Goal: Task Accomplishment & Management: Complete application form

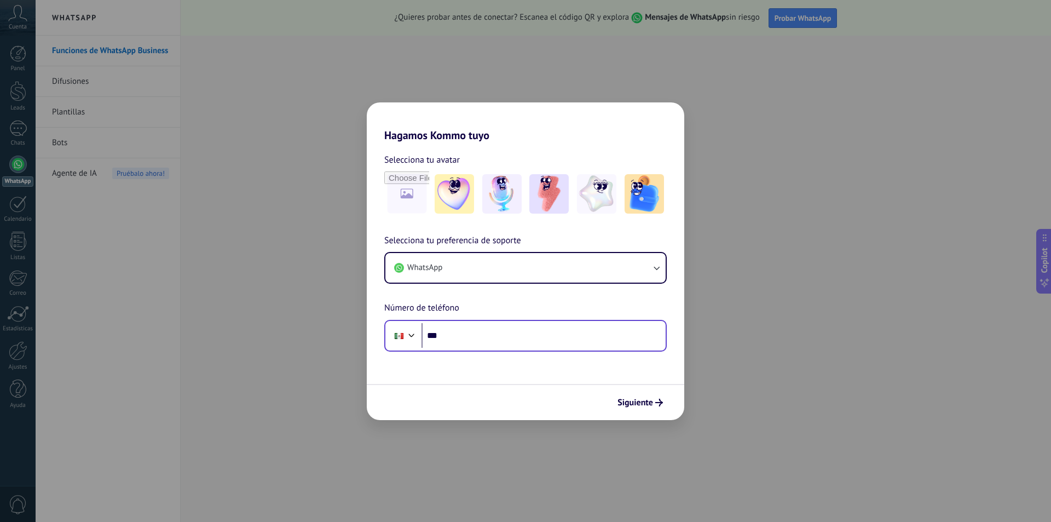
click at [485, 349] on div "Phone ***" at bounding box center [525, 336] width 282 height 32
click at [496, 333] on input "***" at bounding box center [544, 335] width 244 height 25
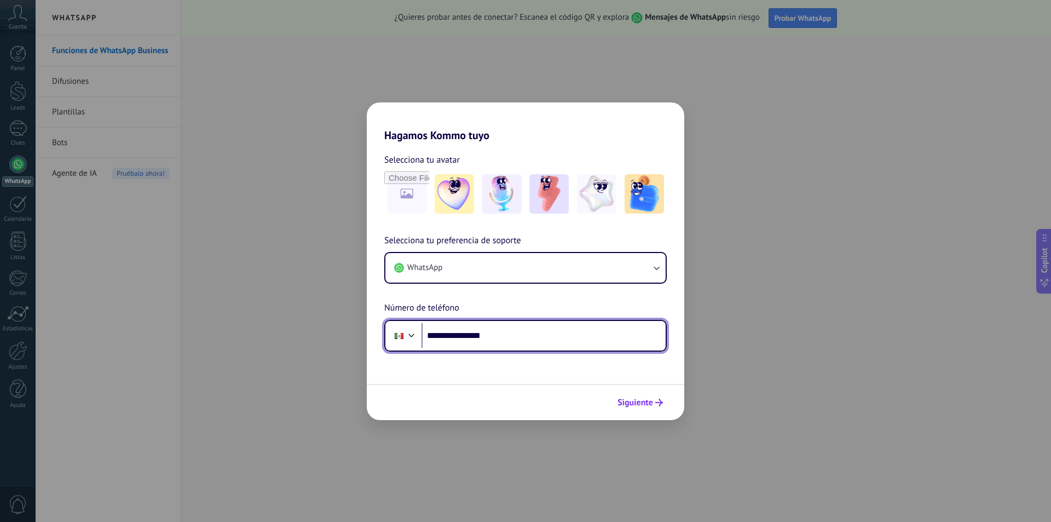
type input "**********"
click at [643, 409] on button "Siguiente" at bounding box center [640, 402] width 55 height 19
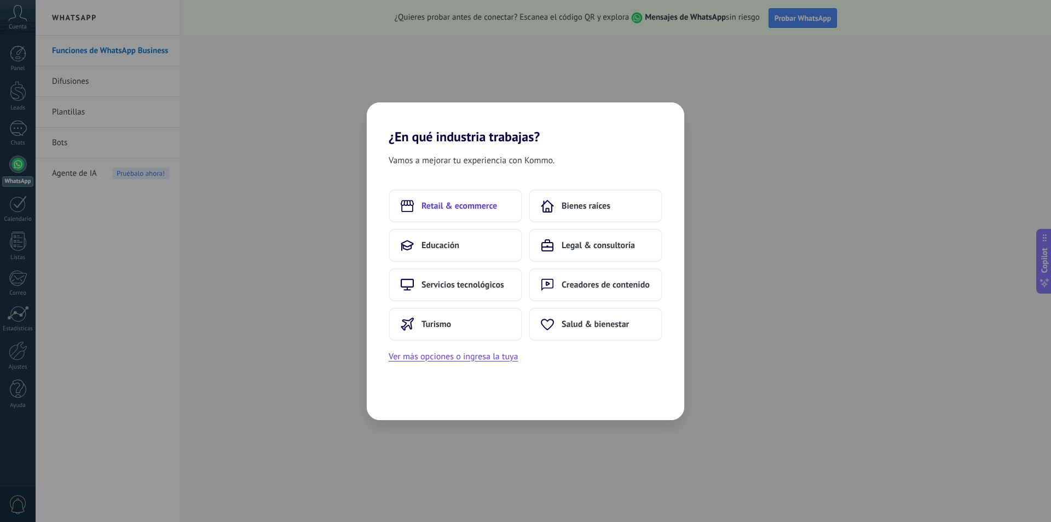
click at [494, 201] on span "Retail & ecommerce" at bounding box center [460, 205] width 76 height 11
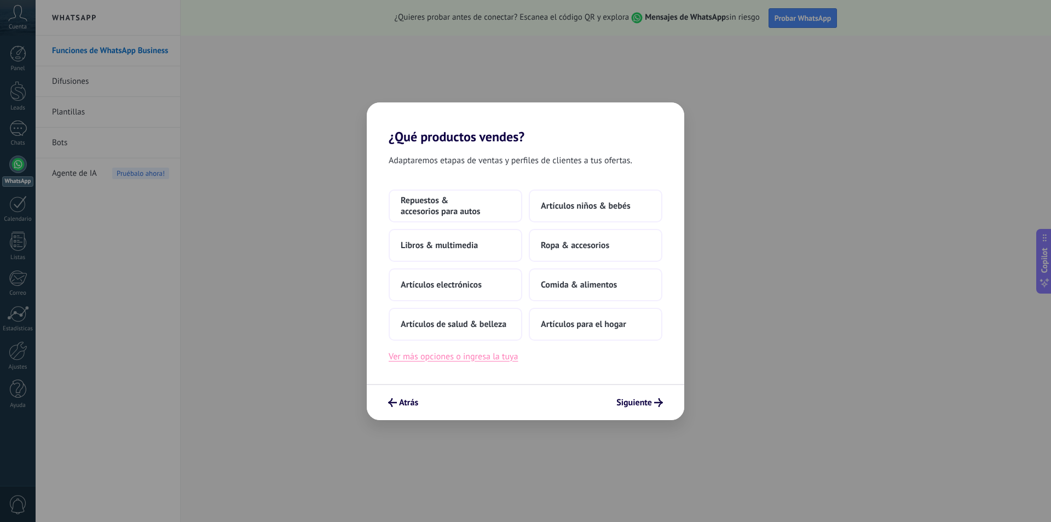
click at [486, 351] on button "Ver más opciones o ingresa la tuya" at bounding box center [453, 356] width 129 height 14
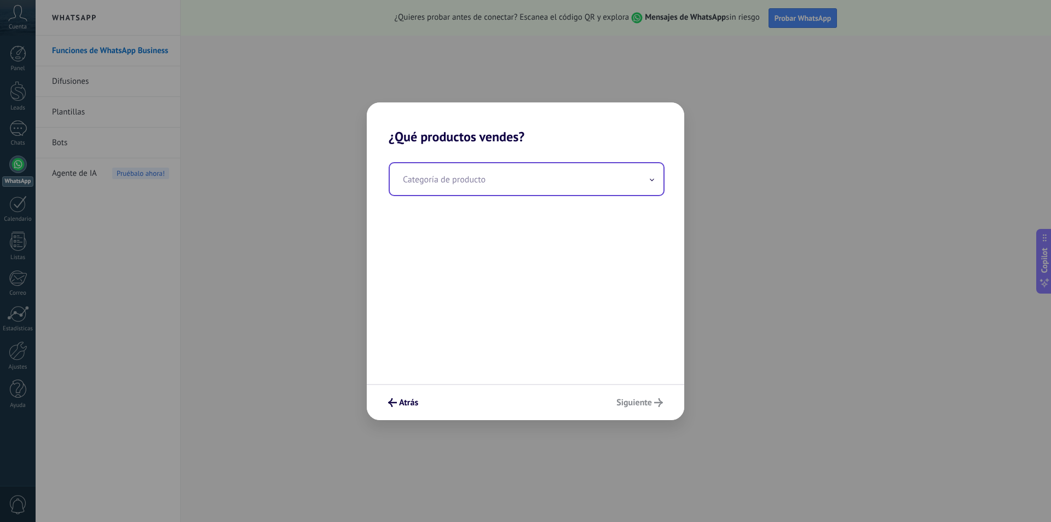
click at [501, 177] on input "text" at bounding box center [527, 179] width 274 height 32
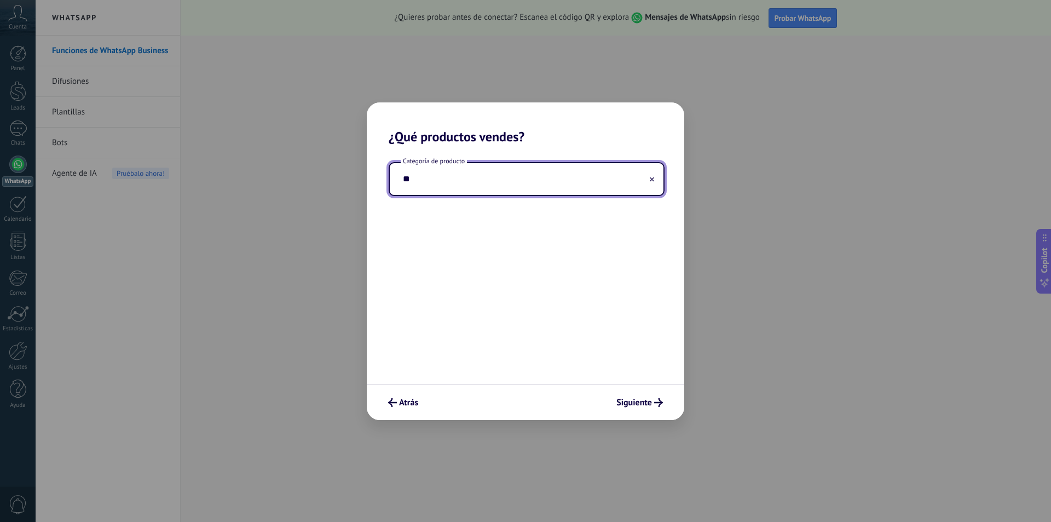
type input "*"
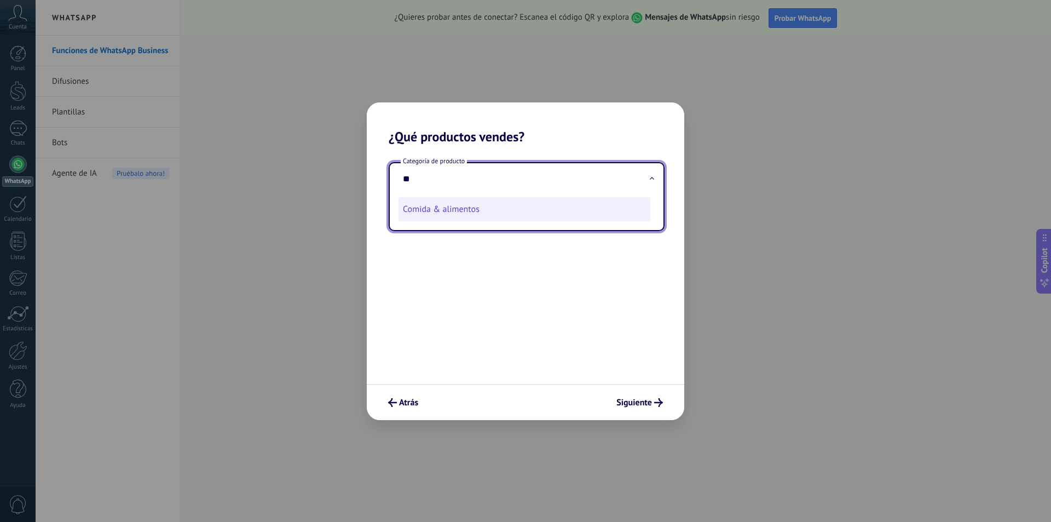
click at [492, 199] on li "Comida & alimentos" at bounding box center [525, 209] width 252 height 24
type input "**********"
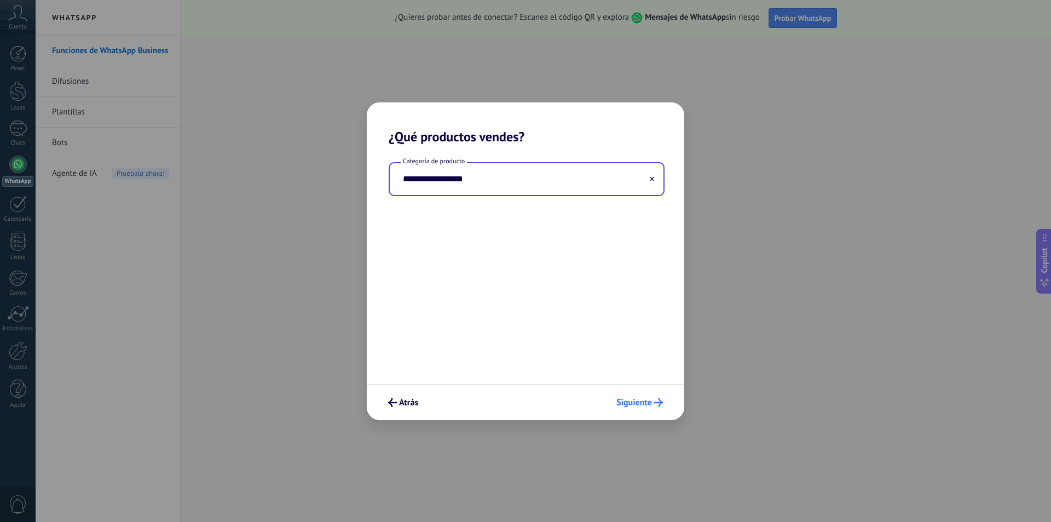
click at [649, 405] on span "Siguiente" at bounding box center [634, 403] width 36 height 8
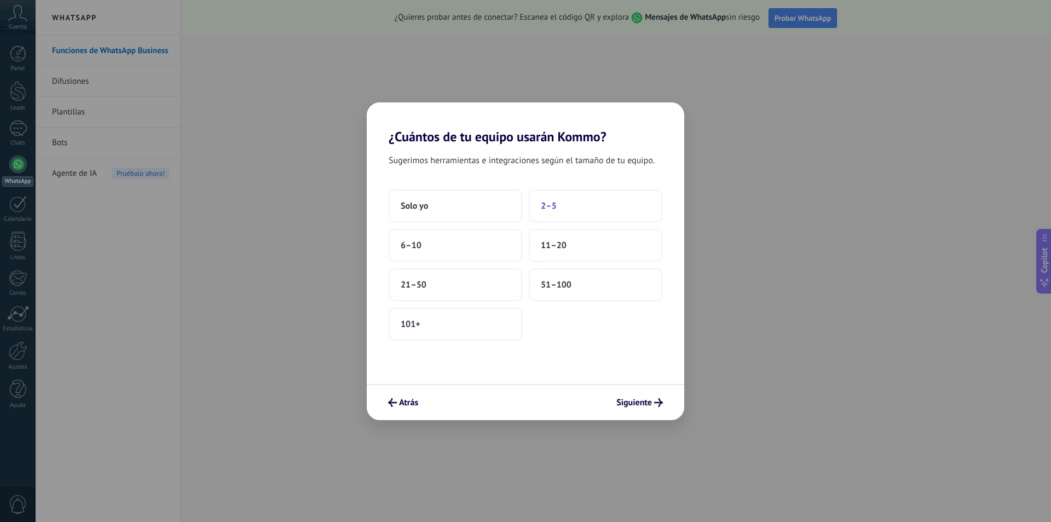
click at [574, 213] on button "2–5" at bounding box center [596, 205] width 134 height 33
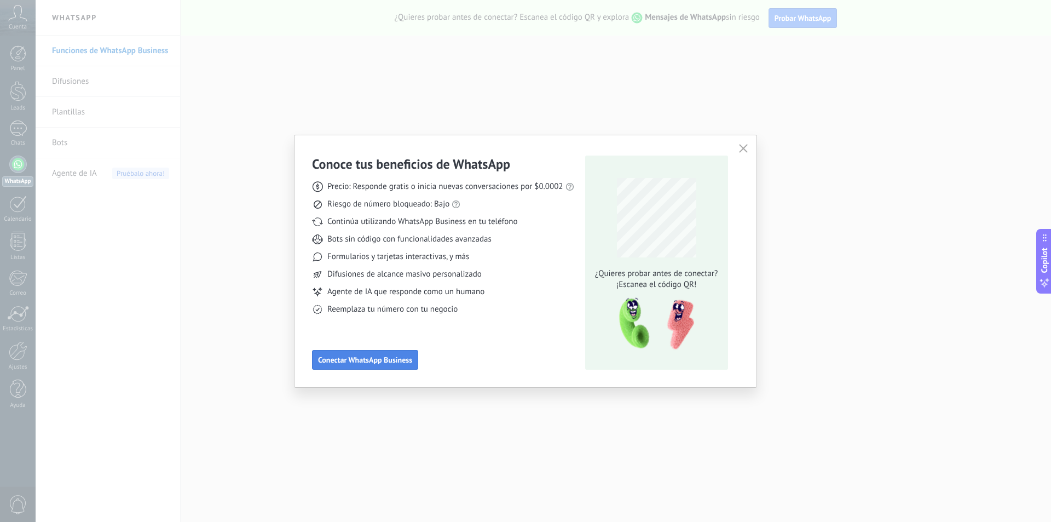
click at [391, 361] on span "Conectar WhatsApp Business" at bounding box center [365, 360] width 94 height 8
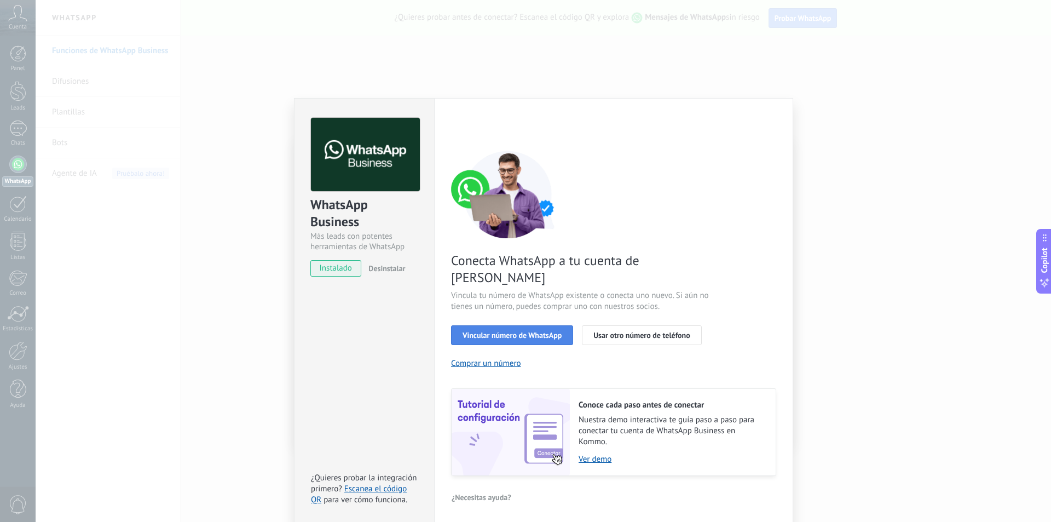
click at [536, 331] on span "Vincular número de WhatsApp" at bounding box center [512, 335] width 99 height 8
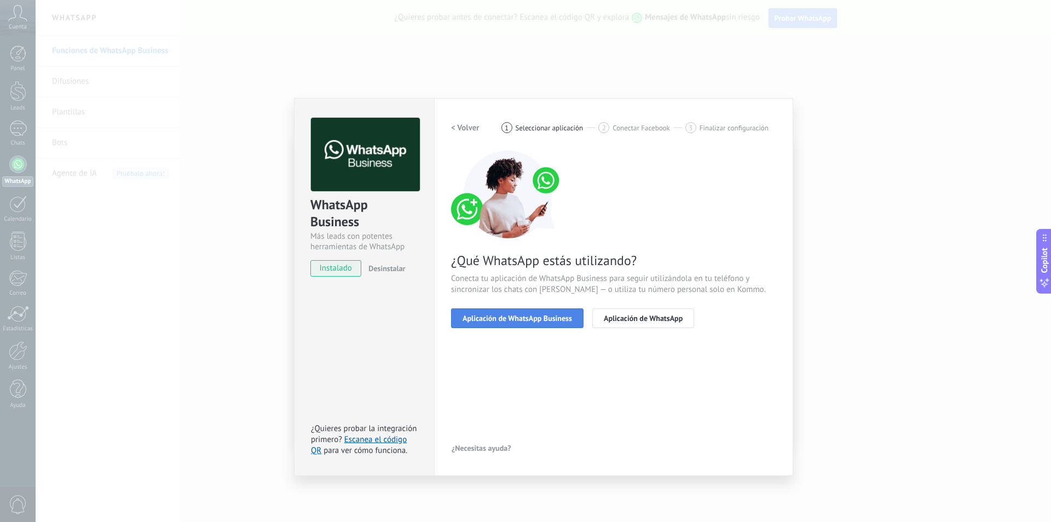
click at [537, 322] on span "Aplicación de WhatsApp Business" at bounding box center [517, 318] width 109 height 8
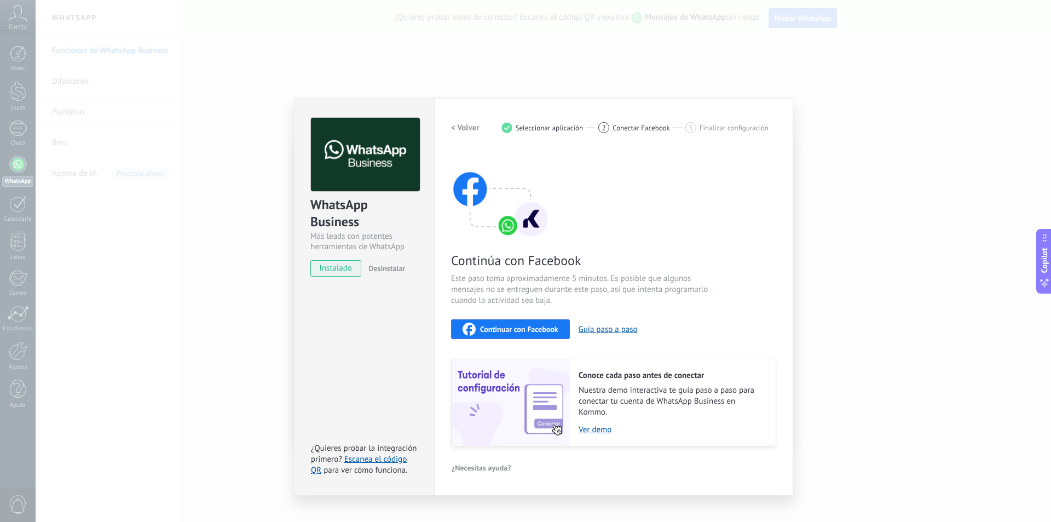
click at [532, 330] on span "Continuar con Facebook" at bounding box center [519, 329] width 78 height 8
click at [532, 332] on span "Continuar con Facebook" at bounding box center [519, 329] width 78 height 8
click at [365, 460] on link "Escanea el código QR" at bounding box center [359, 464] width 96 height 21
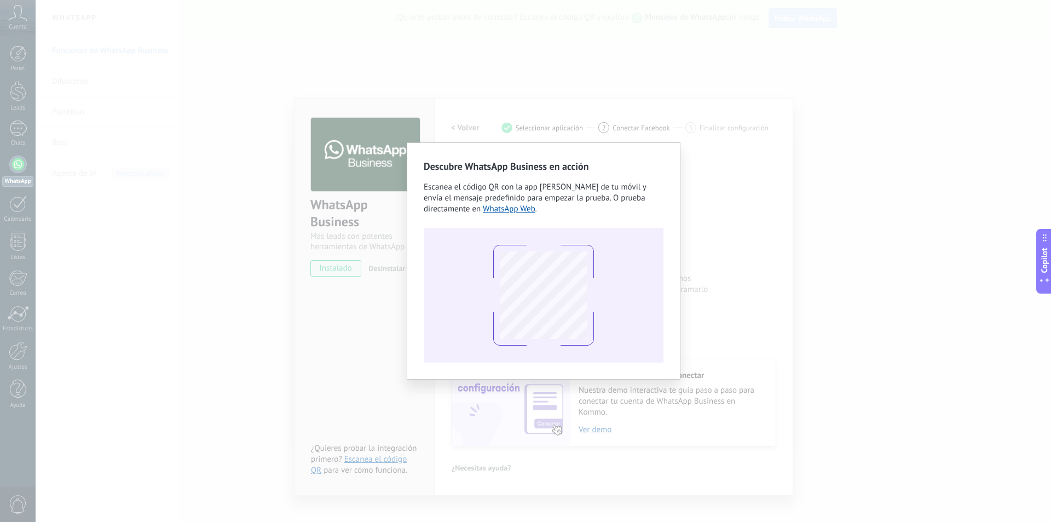
click at [361, 201] on div "Descubre WhatsApp Business en acción Escanea el código QR con la app [PERSON_NA…" at bounding box center [543, 261] width 1015 height 522
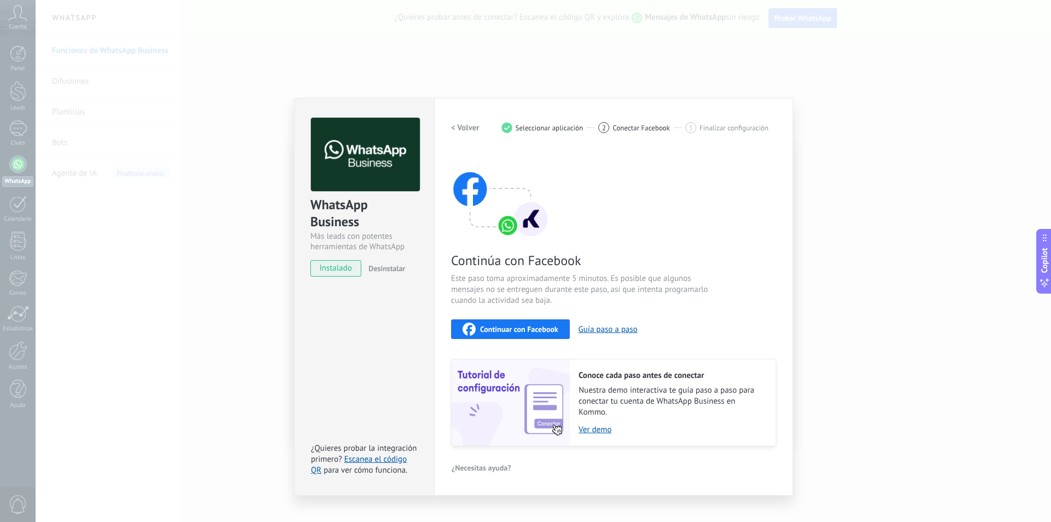
click at [229, 233] on div "WhatsApp Business Más leads con potentes herramientas de WhatsApp instalado Des…" at bounding box center [543, 261] width 1015 height 522
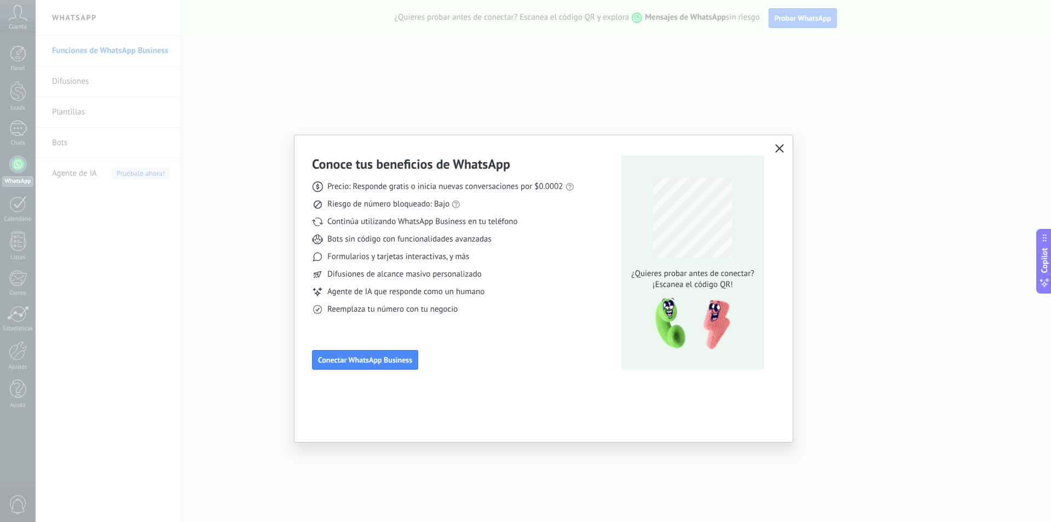
click at [778, 145] on icon "button" at bounding box center [779, 148] width 9 height 9
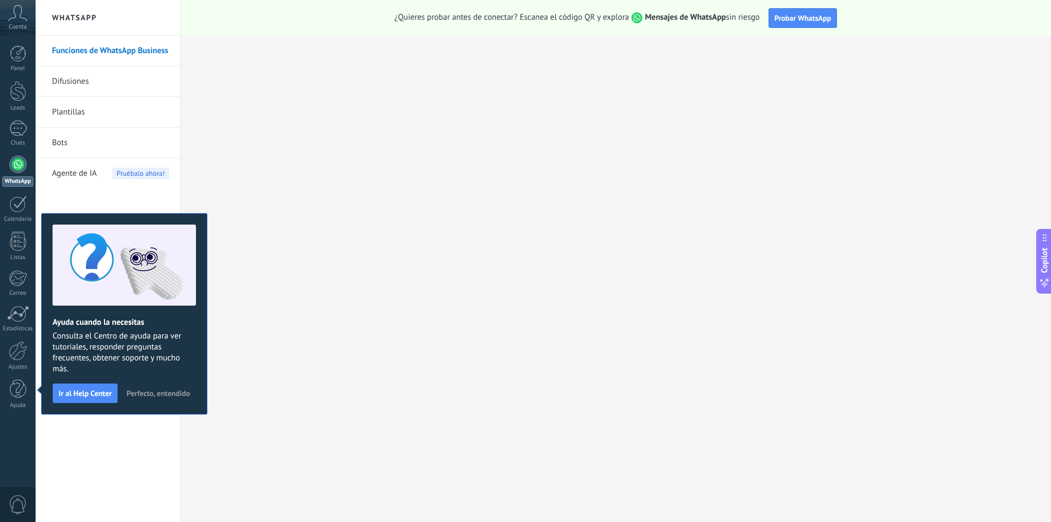
click at [183, 393] on span "Perfecto, entendido" at bounding box center [158, 393] width 64 height 8
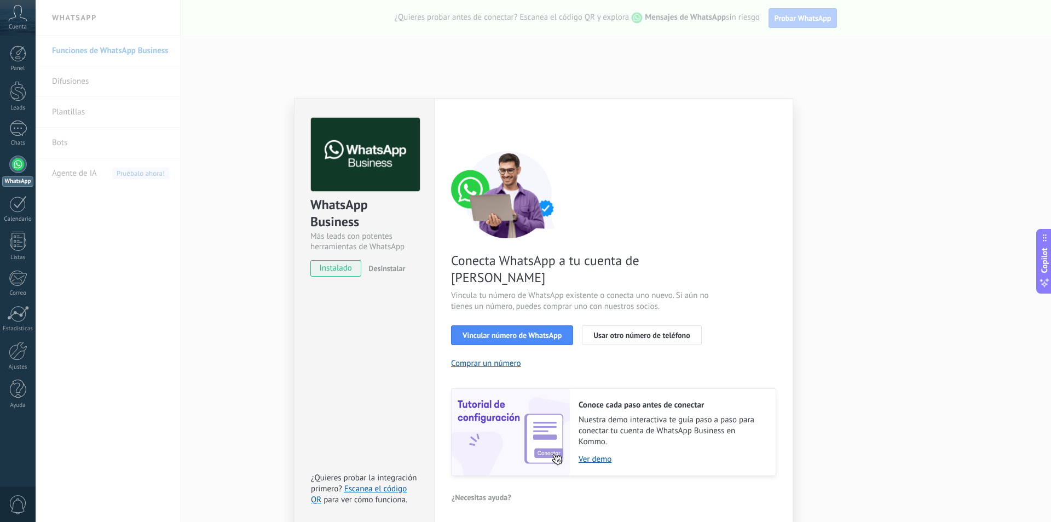
click at [342, 267] on span "instalado" at bounding box center [336, 268] width 50 height 16
click at [539, 331] on span "Vincular número de WhatsApp" at bounding box center [512, 335] width 99 height 8
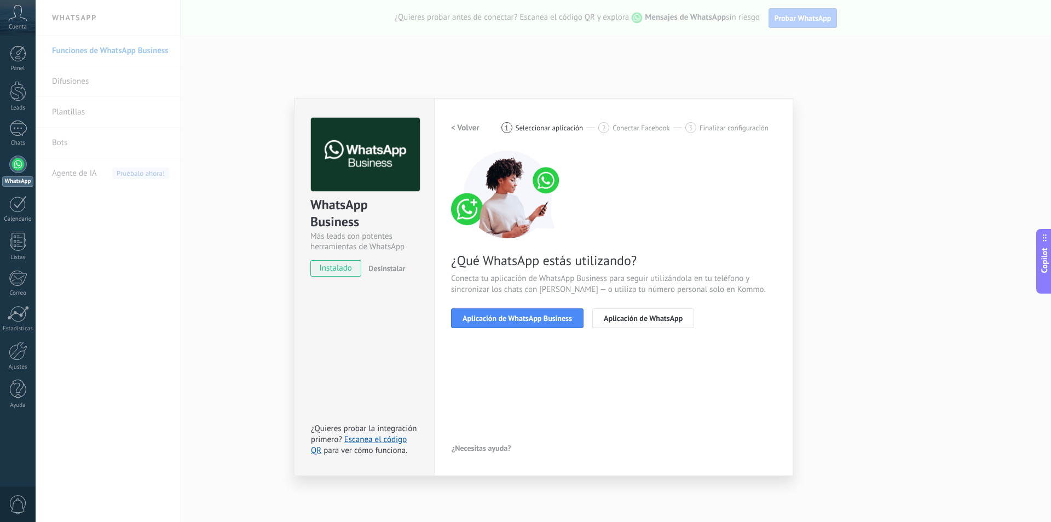
click at [526, 327] on div "< Volver 1 Seleccionar aplicación 2 Conectar Facebook 3 Finalizar configuración…" at bounding box center [613, 229] width 325 height 223
click at [529, 322] on span "Aplicación de WhatsApp Business" at bounding box center [517, 318] width 109 height 8
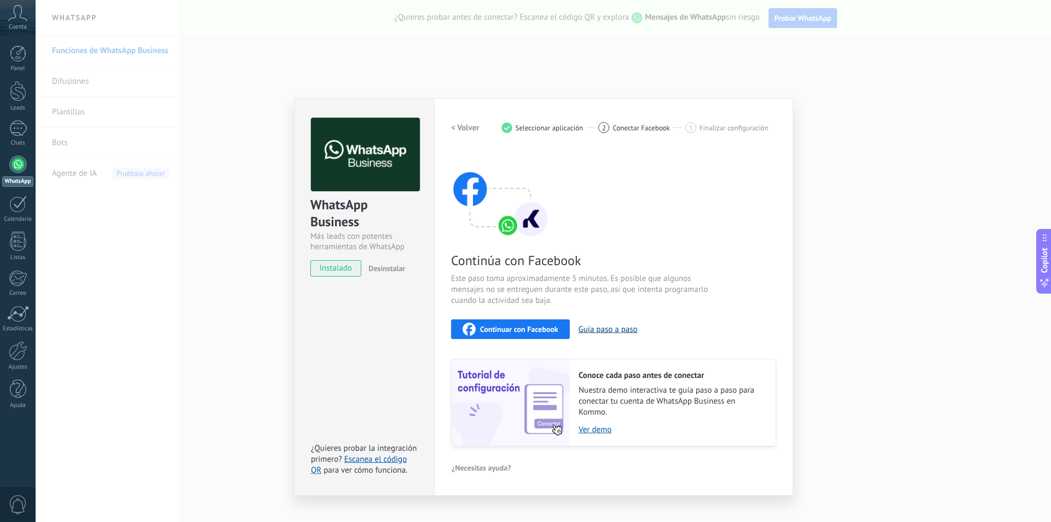
click at [597, 332] on button "Guía paso a paso" at bounding box center [608, 329] width 59 height 10
click at [505, 337] on button "Continuar con Facebook" at bounding box center [510, 329] width 119 height 20
click at [474, 469] on span "¿Necesitas ayuda?" at bounding box center [482, 468] width 60 height 8
click at [518, 406] on span "¿Problemas para conectar?" at bounding box center [504, 406] width 87 height 8
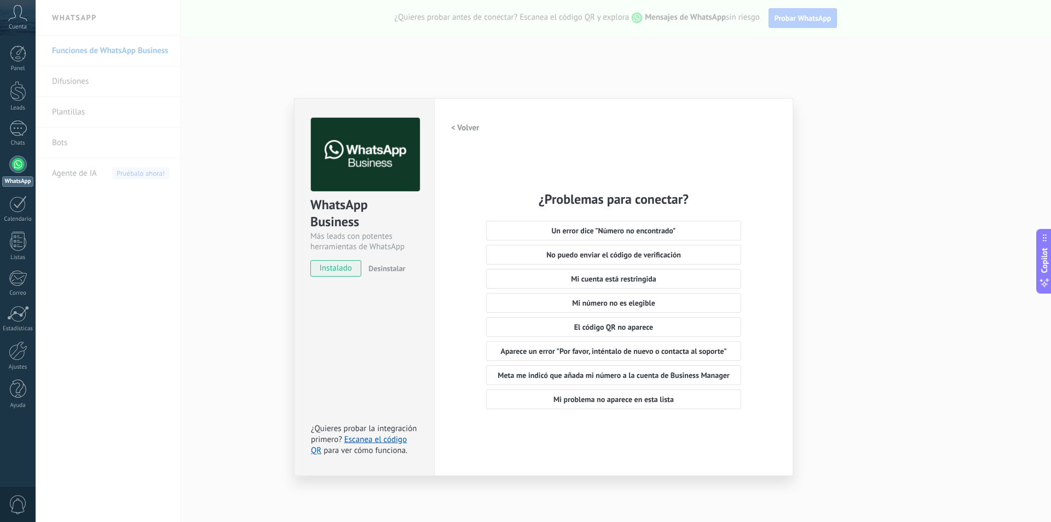
click at [834, 151] on div "WhatsApp Business Más leads con potentes herramientas de WhatsApp instalado Des…" at bounding box center [543, 261] width 1015 height 522
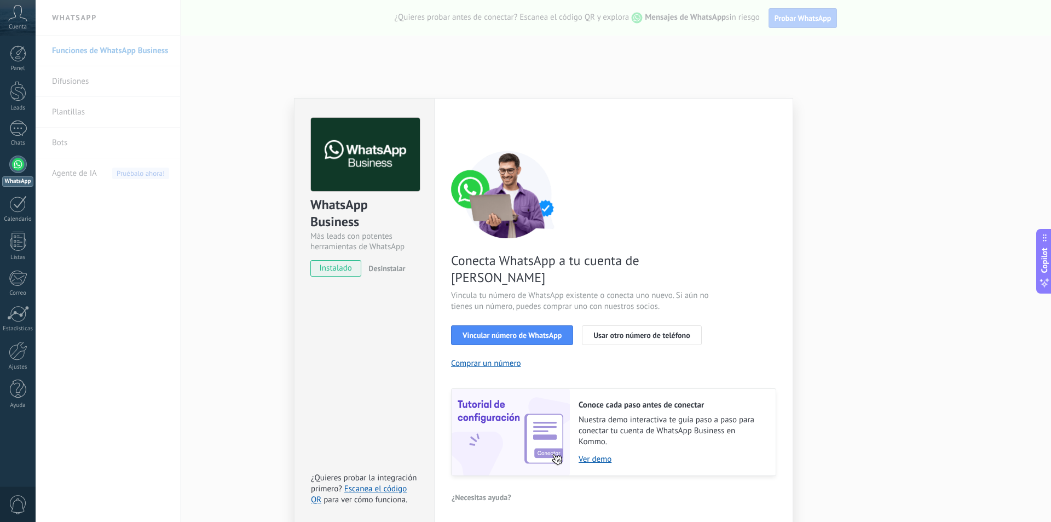
click at [204, 206] on div "WhatsApp Business Más leads con potentes herramientas de WhatsApp instalado Des…" at bounding box center [543, 261] width 1015 height 522
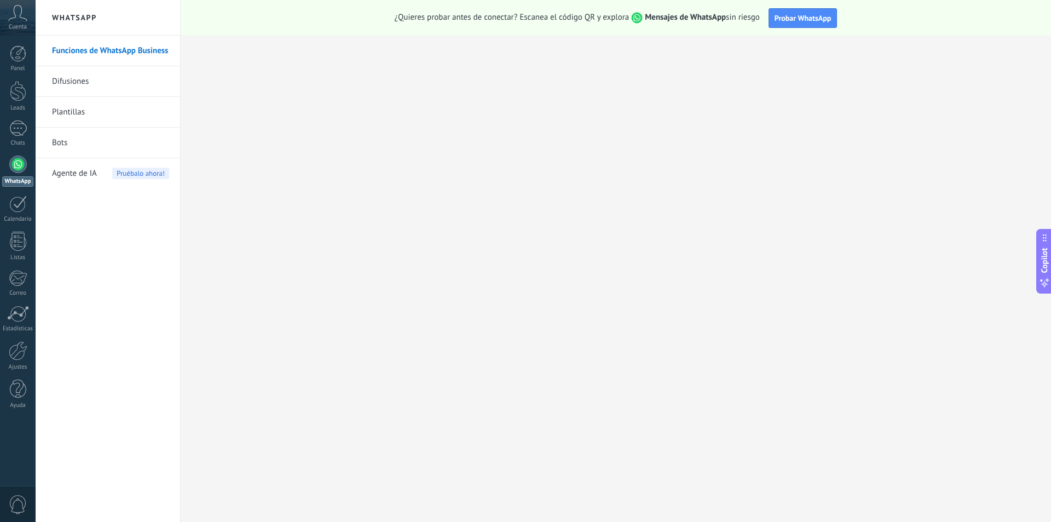
click at [18, 167] on div at bounding box center [18, 164] width 18 height 18
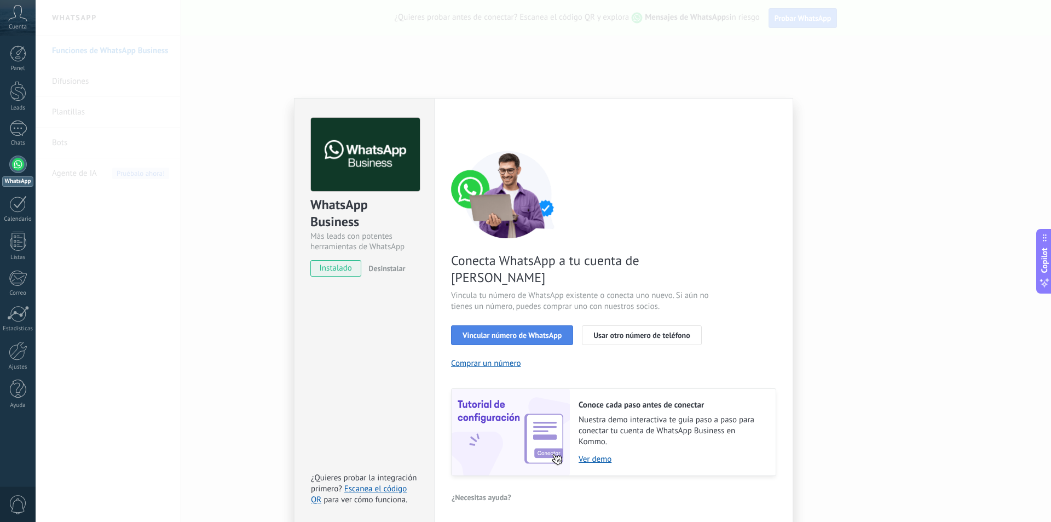
click at [463, 331] on span "Vincular número de WhatsApp" at bounding box center [512, 335] width 99 height 8
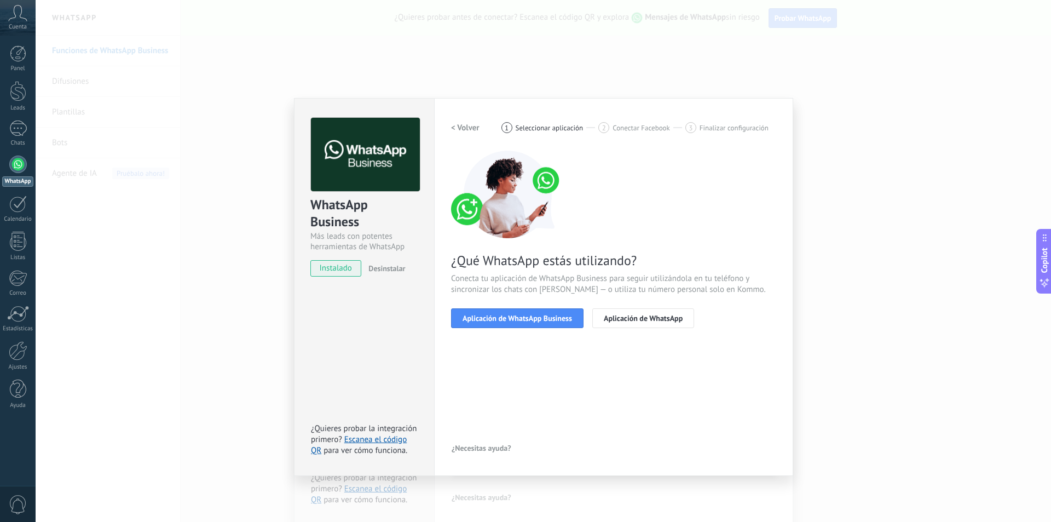
click at [463, 319] on span "Aplicación de WhatsApp Business" at bounding box center [517, 318] width 109 height 8
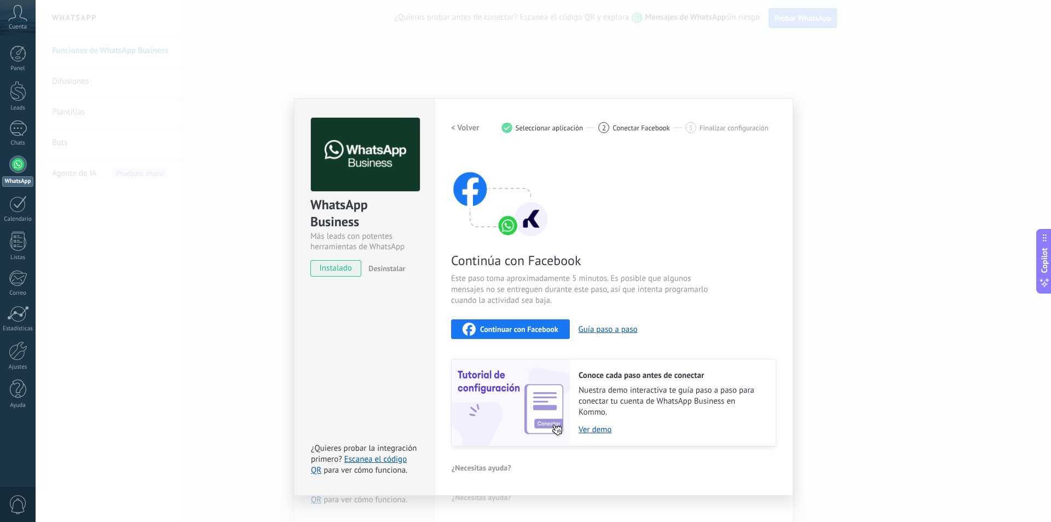
click at [347, 270] on span "instalado" at bounding box center [336, 268] width 50 height 16
click at [376, 460] on link "Escanea el código QR" at bounding box center [359, 464] width 96 height 21
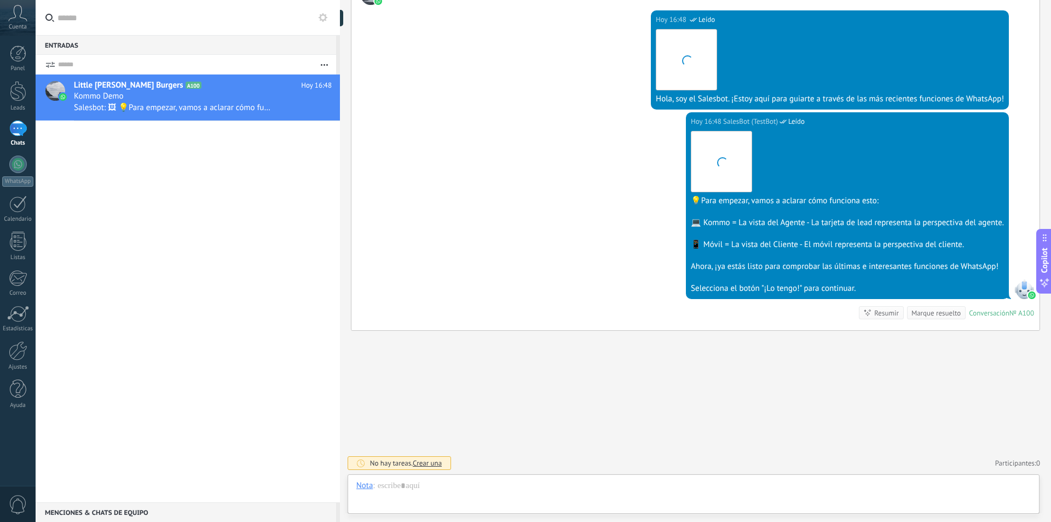
scroll to position [16, 0]
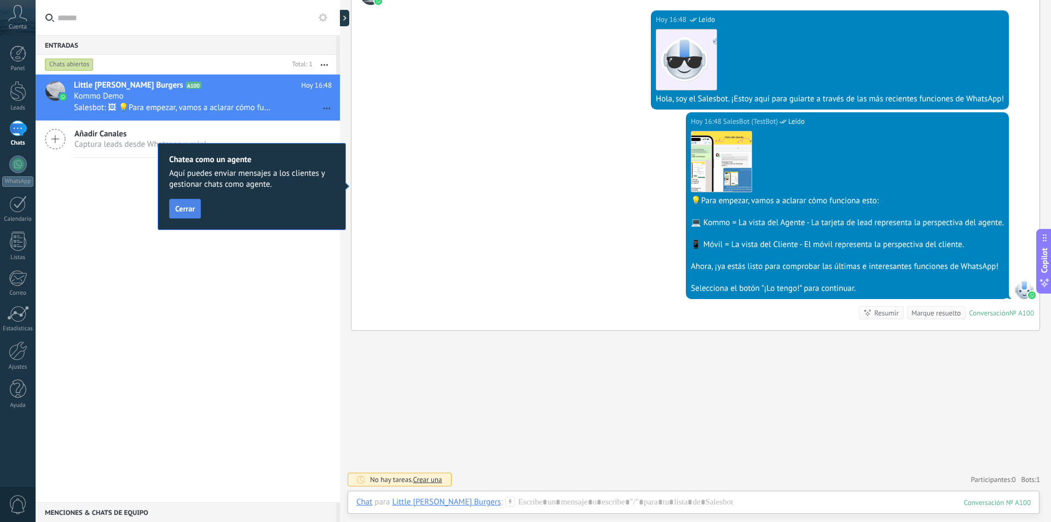
click at [189, 218] on button "Cerrar" at bounding box center [185, 209] width 32 height 20
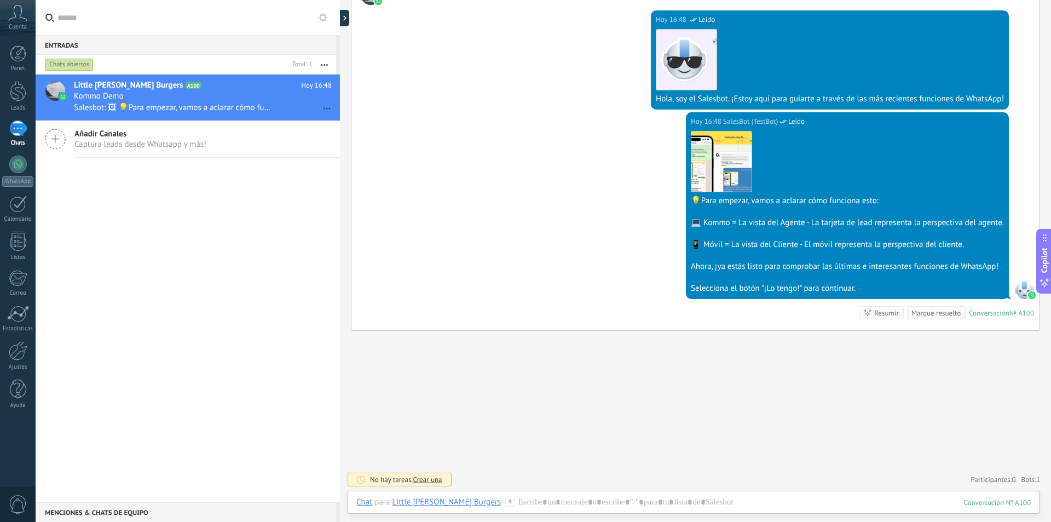
click at [243, 277] on div "Little [PERSON_NAME] Burgers A100 [DATE] 16:48 Kommo Demo Salesbot: 🖼 💡Para emp…" at bounding box center [188, 288] width 304 height 428
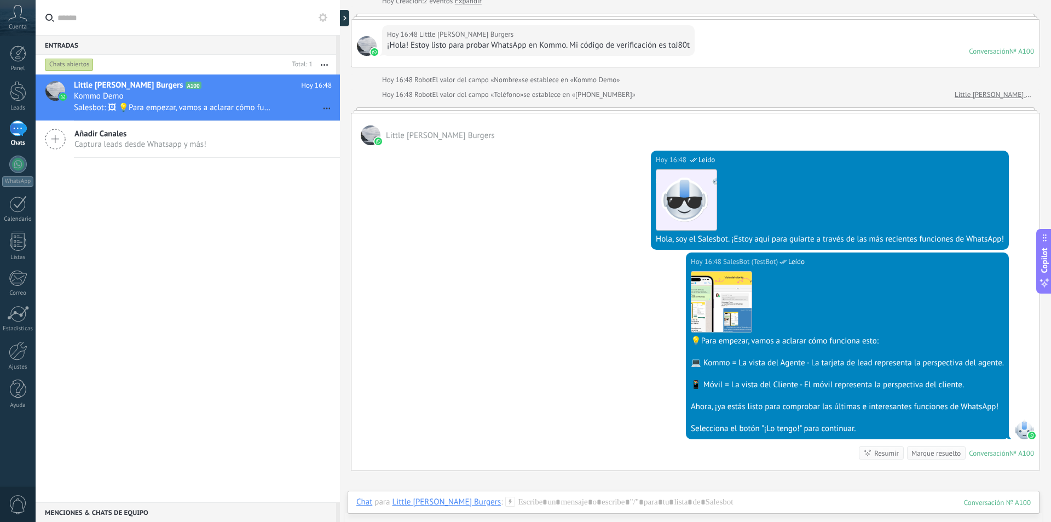
scroll to position [0, 0]
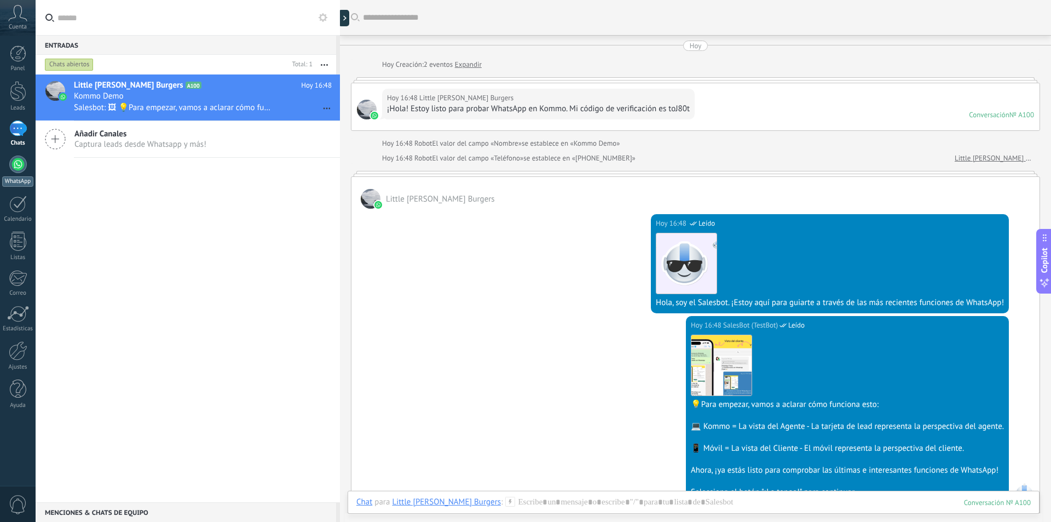
click at [22, 172] on link "WhatsApp" at bounding box center [18, 170] width 36 height 31
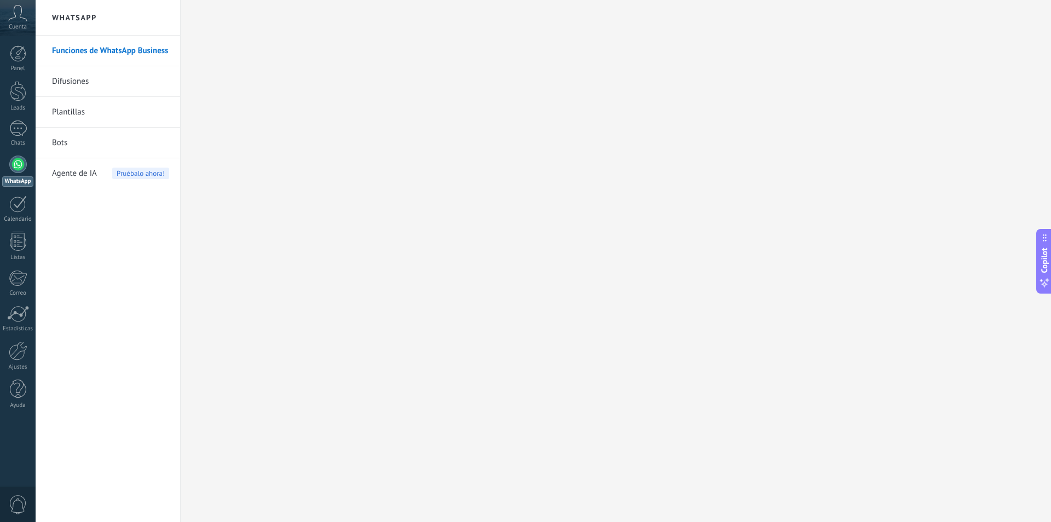
click at [16, 170] on div at bounding box center [18, 164] width 18 height 18
click at [19, 130] on div "1" at bounding box center [18, 128] width 18 height 16
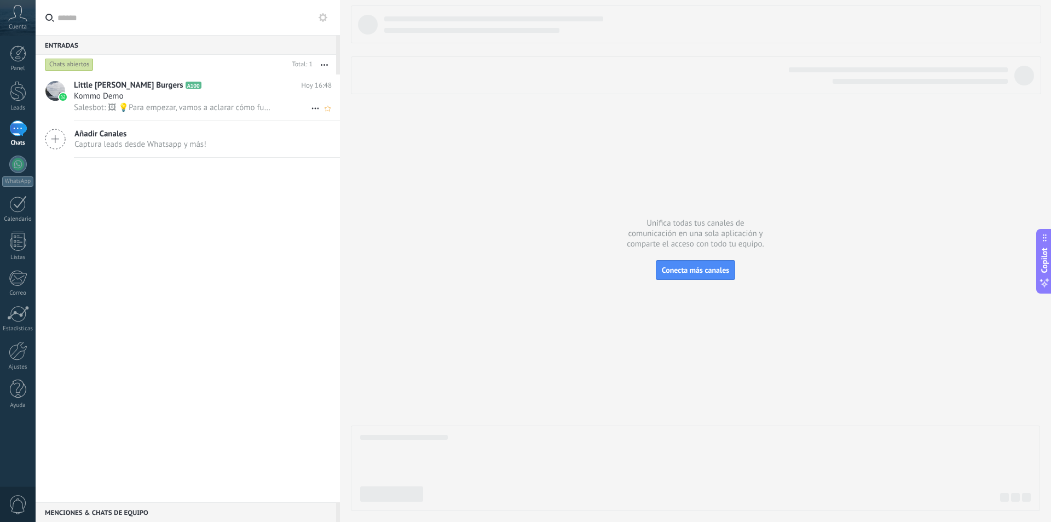
click at [188, 97] on div "Kommo Demo" at bounding box center [203, 96] width 258 height 11
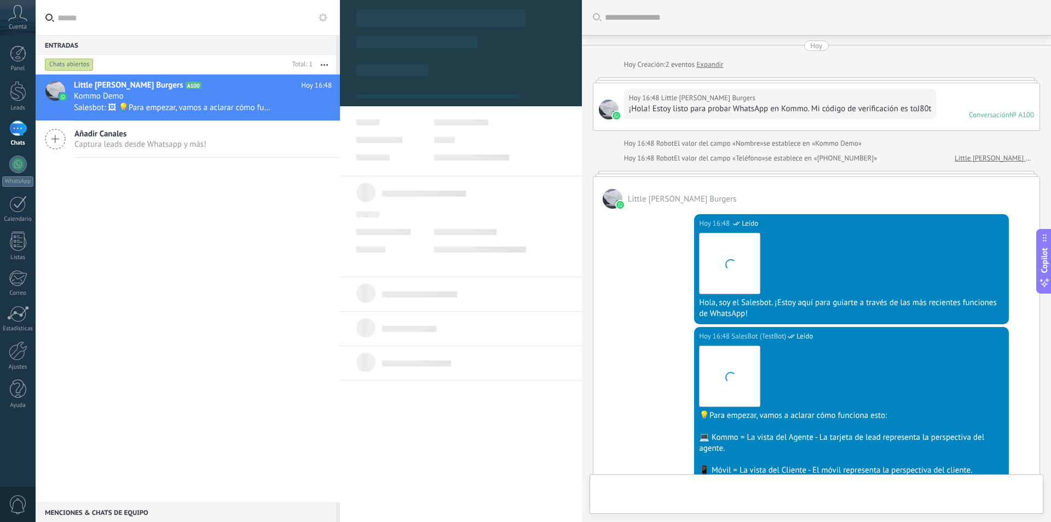
type textarea "**********"
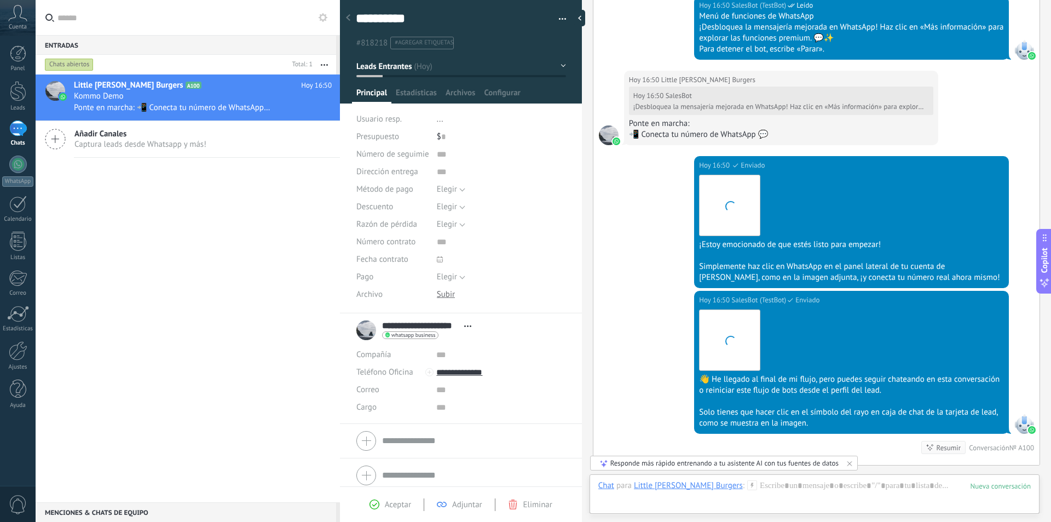
scroll to position [1210, 0]
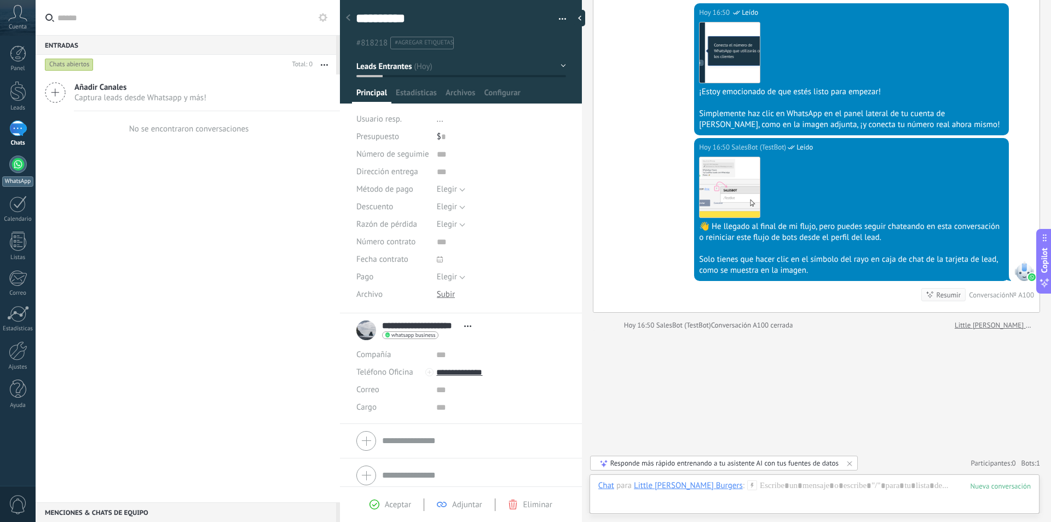
click at [16, 168] on div at bounding box center [18, 164] width 18 height 18
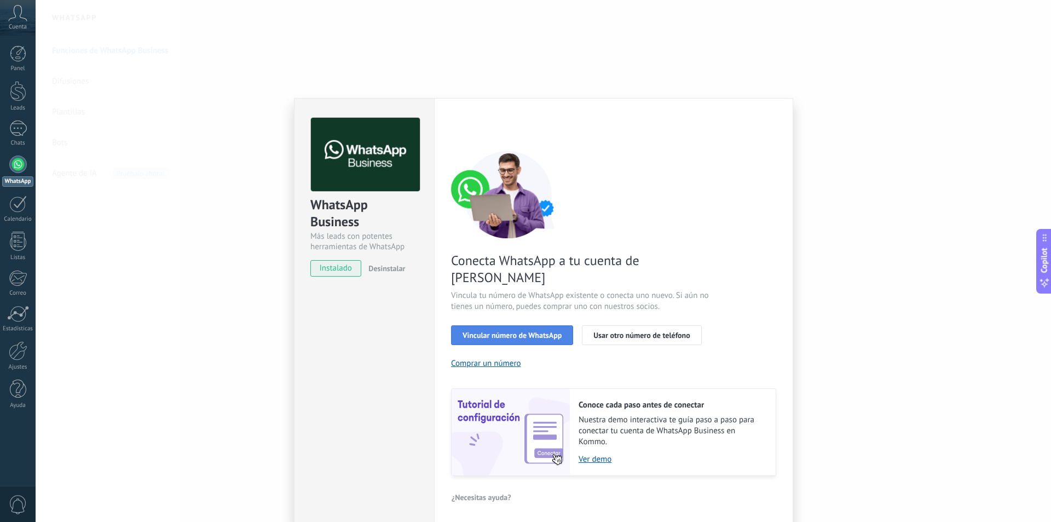
click at [510, 331] on span "Vincular número de WhatsApp" at bounding box center [512, 335] width 99 height 8
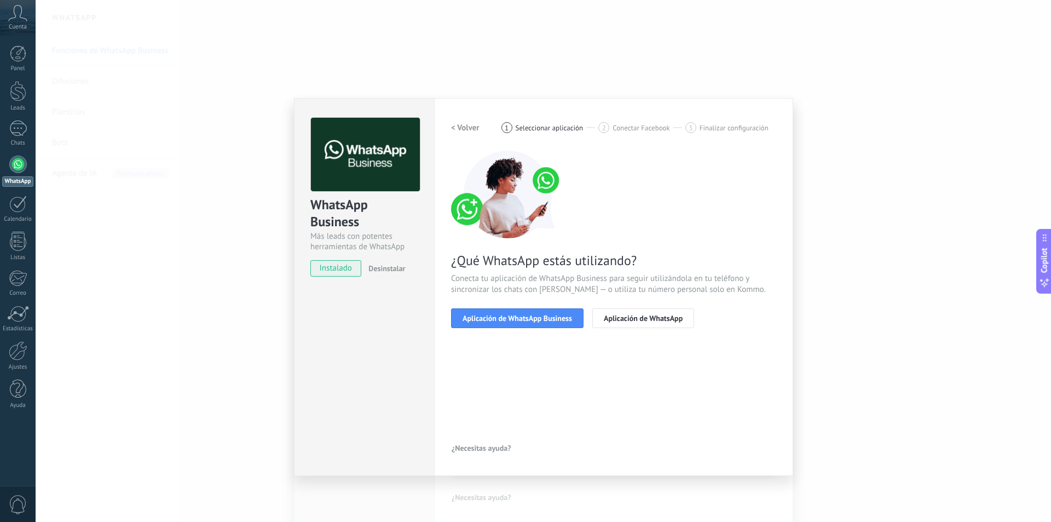
click at [510, 322] on span "Aplicación de WhatsApp Business" at bounding box center [517, 318] width 109 height 8
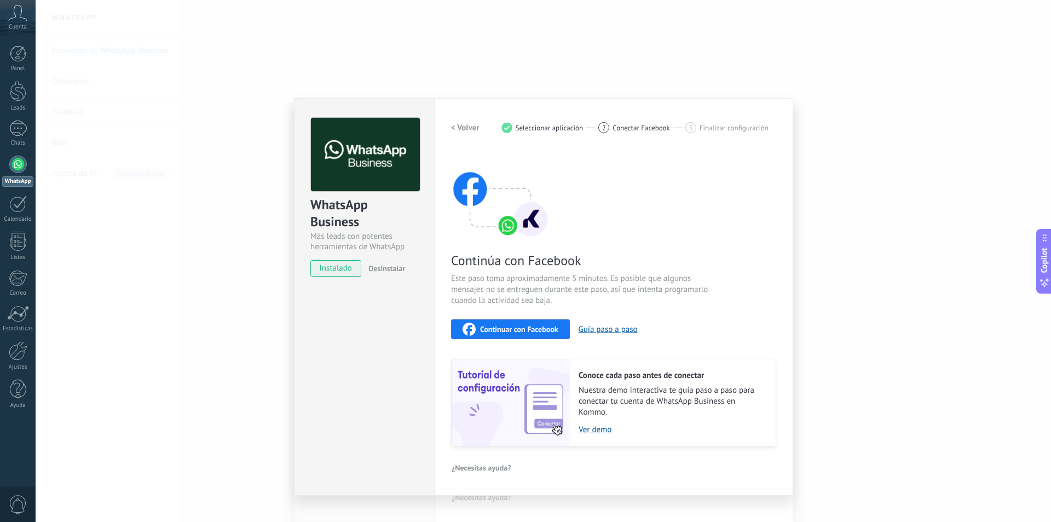
click at [522, 330] on span "Continuar con Facebook" at bounding box center [519, 329] width 78 height 8
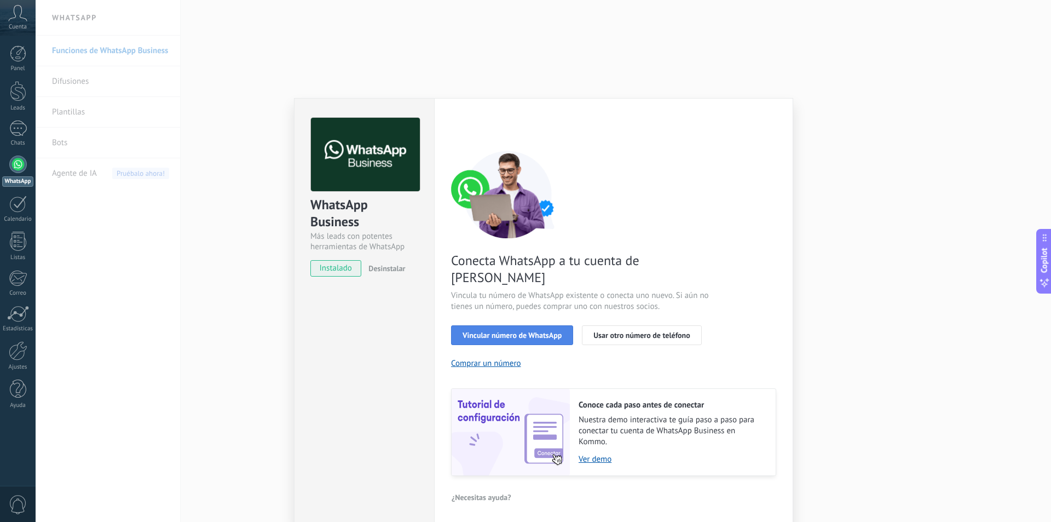
click at [521, 331] on span "Vincular número de WhatsApp" at bounding box center [512, 335] width 99 height 8
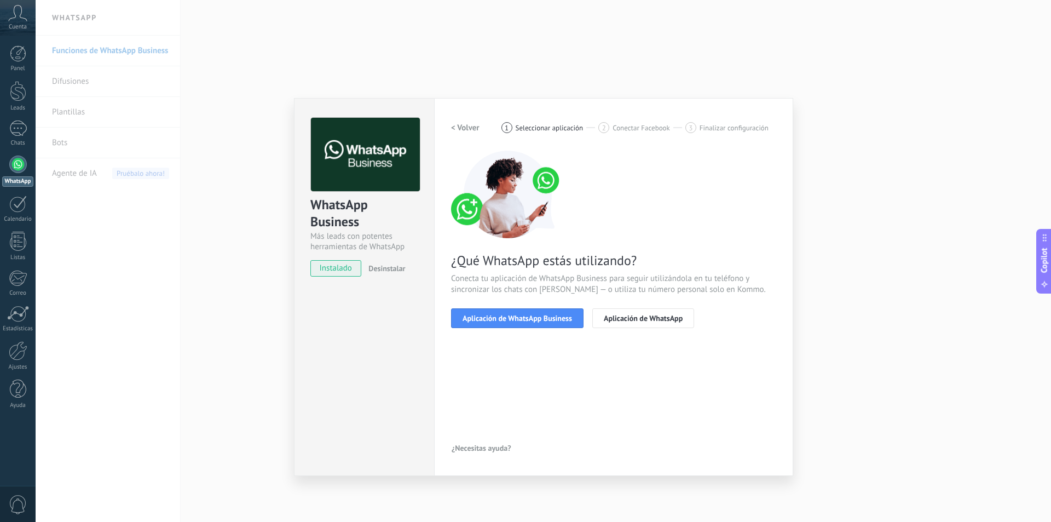
click at [524, 320] on span "Aplicación de WhatsApp Business" at bounding box center [517, 318] width 109 height 8
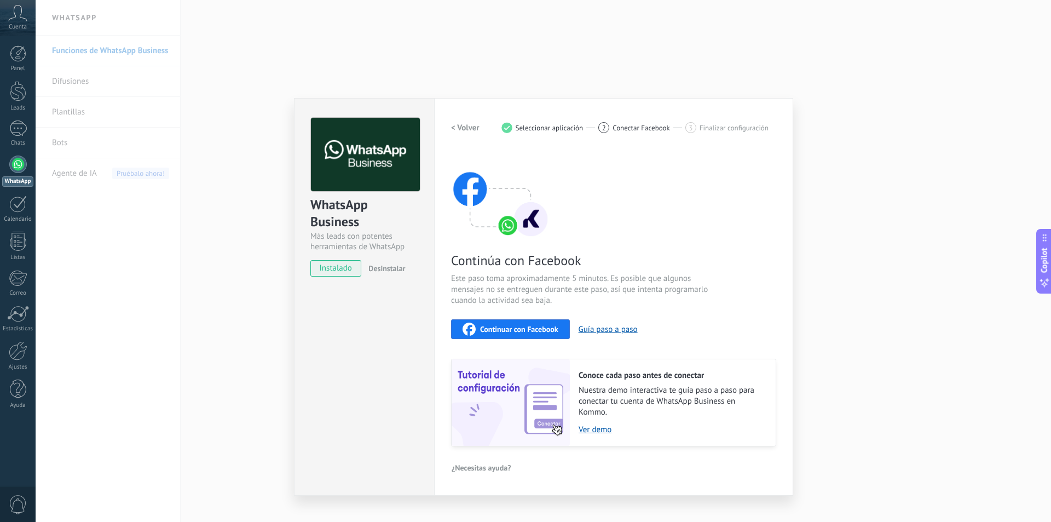
click at [520, 326] on span "Continuar con Facebook" at bounding box center [519, 329] width 78 height 8
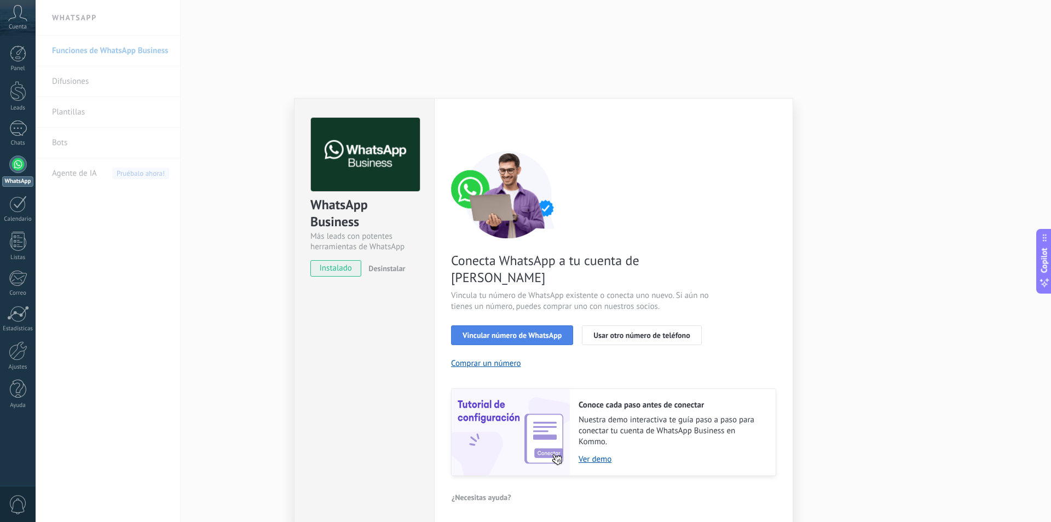
click at [454, 325] on button "Vincular número de WhatsApp" at bounding box center [512, 335] width 122 height 20
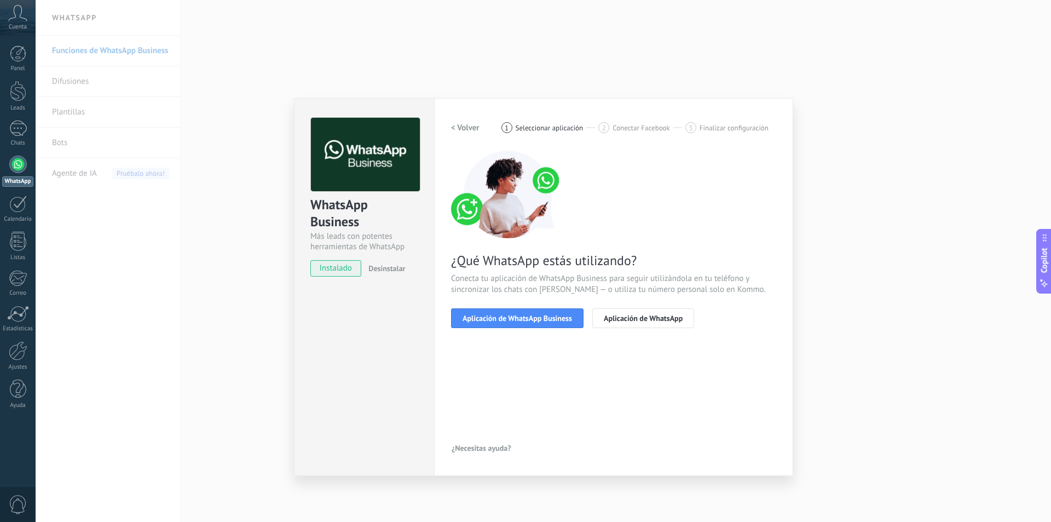
click at [454, 311] on button "Aplicación de WhatsApp Business" at bounding box center [517, 318] width 132 height 20
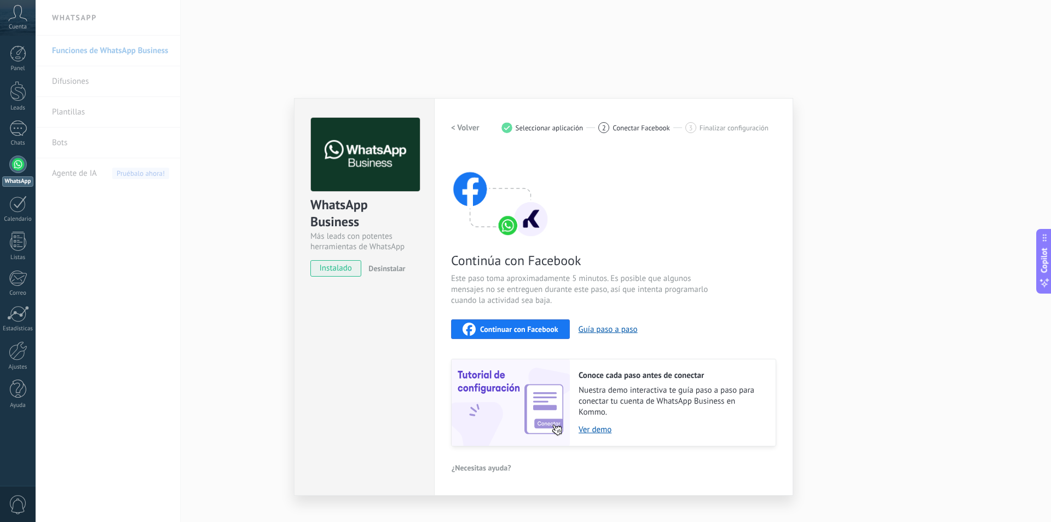
click at [496, 328] on span "Continuar con Facebook" at bounding box center [519, 329] width 78 height 8
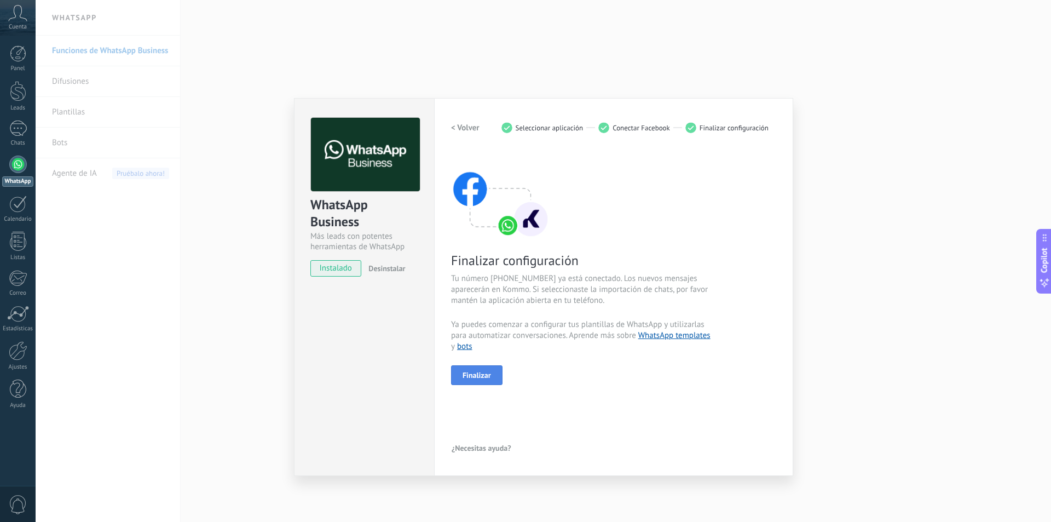
click at [480, 381] on button "Finalizar" at bounding box center [476, 375] width 51 height 20
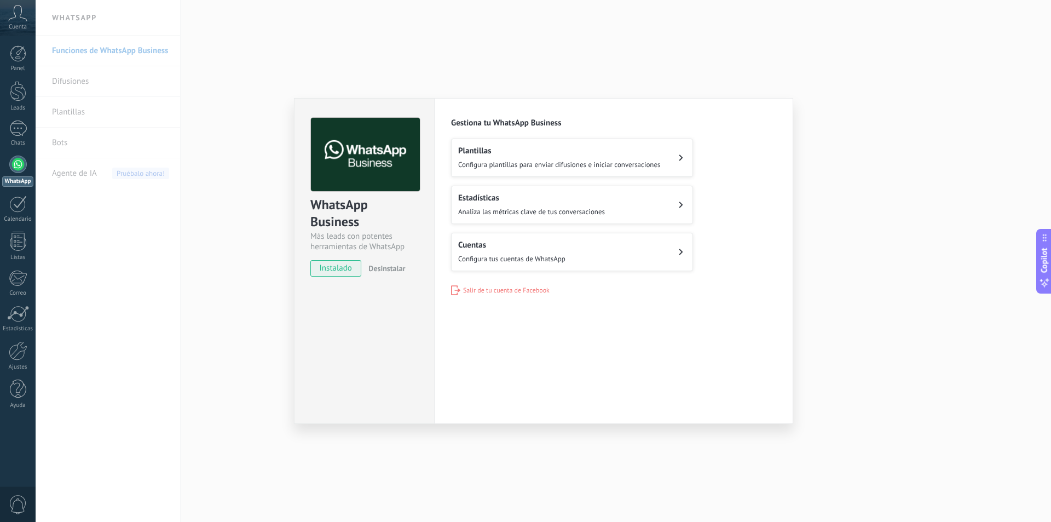
click at [569, 256] on button "Cuentas Configura tus cuentas de WhatsApp" at bounding box center [572, 252] width 242 height 38
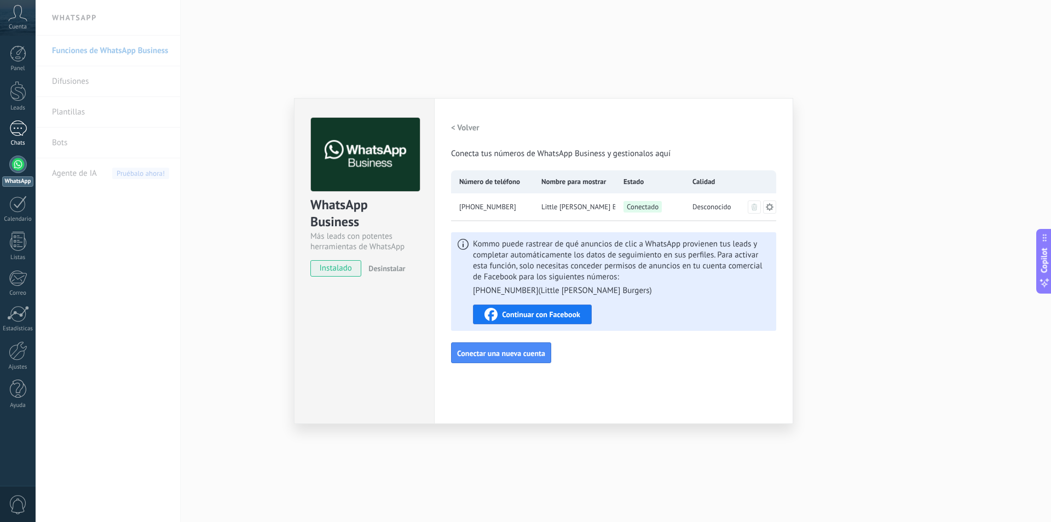
click at [20, 129] on div at bounding box center [18, 128] width 18 height 16
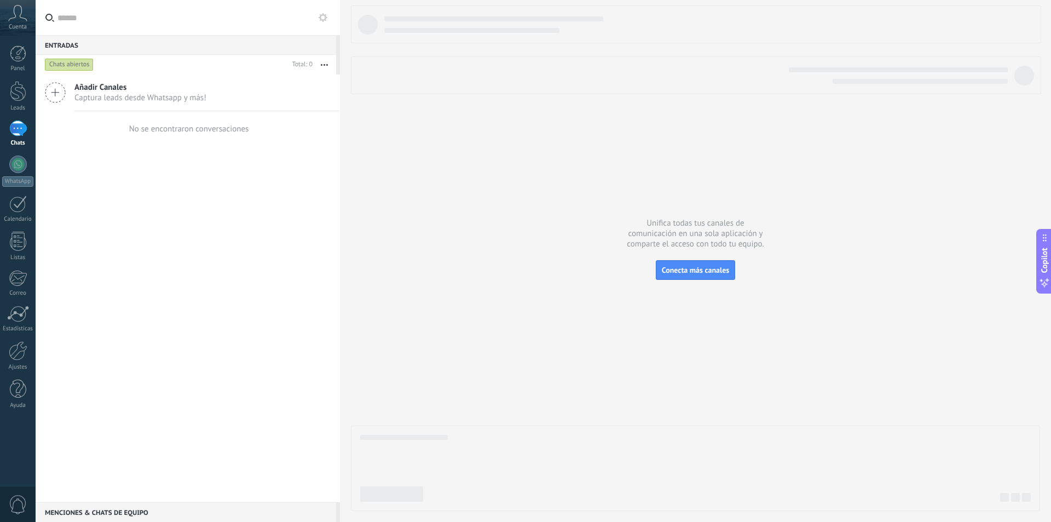
click at [123, 99] on span "Captura leads desde Whatsapp y más!" at bounding box center [140, 98] width 132 height 10
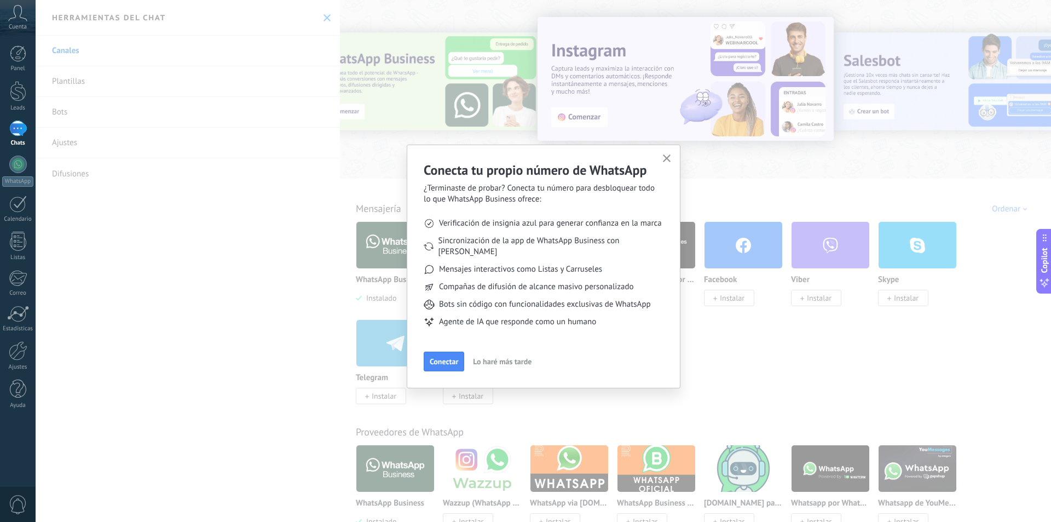
click at [665, 161] on icon "button" at bounding box center [667, 158] width 8 height 8
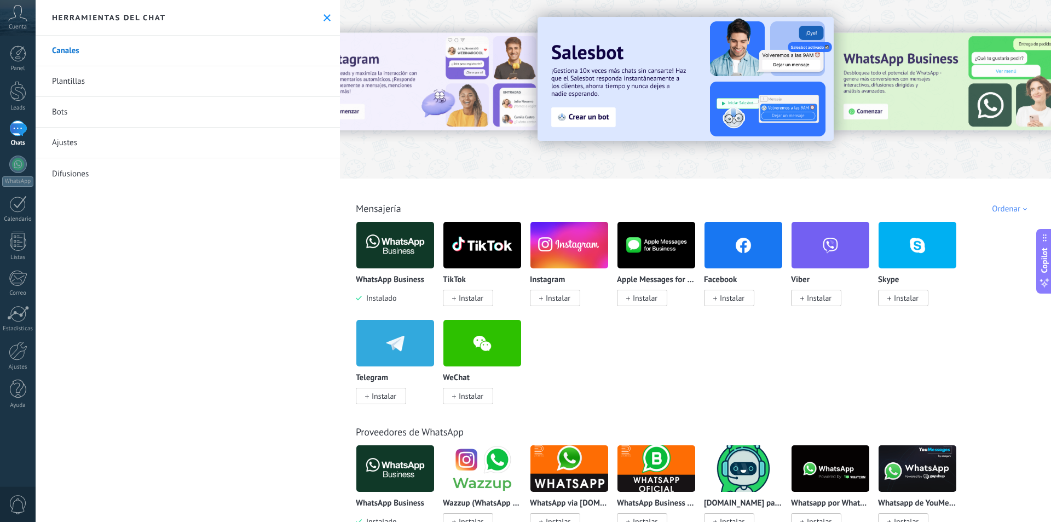
click at [374, 236] on img at bounding box center [395, 244] width 78 height 53
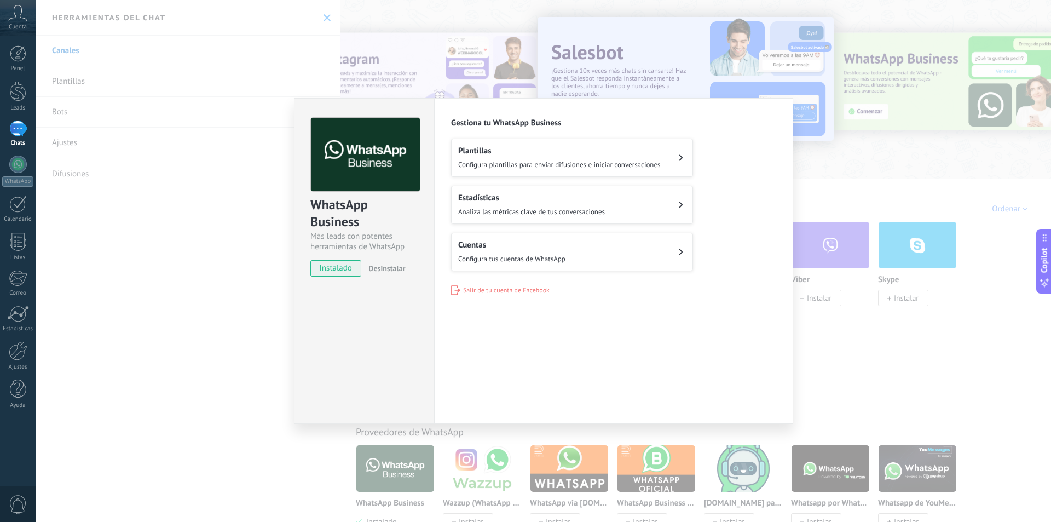
click at [565, 240] on button "Cuentas Configura tus cuentas de WhatsApp" at bounding box center [572, 252] width 242 height 38
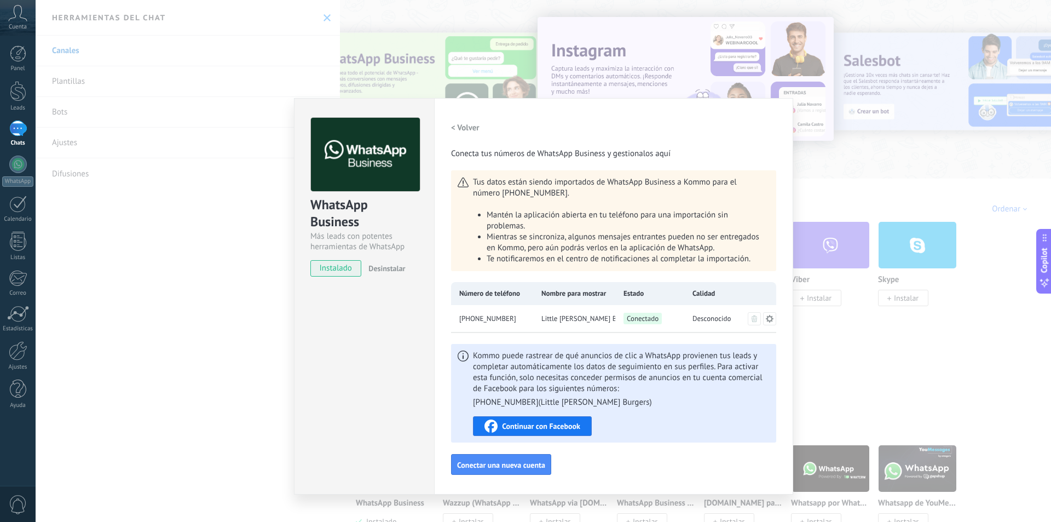
click at [18, 130] on div at bounding box center [18, 128] width 18 height 16
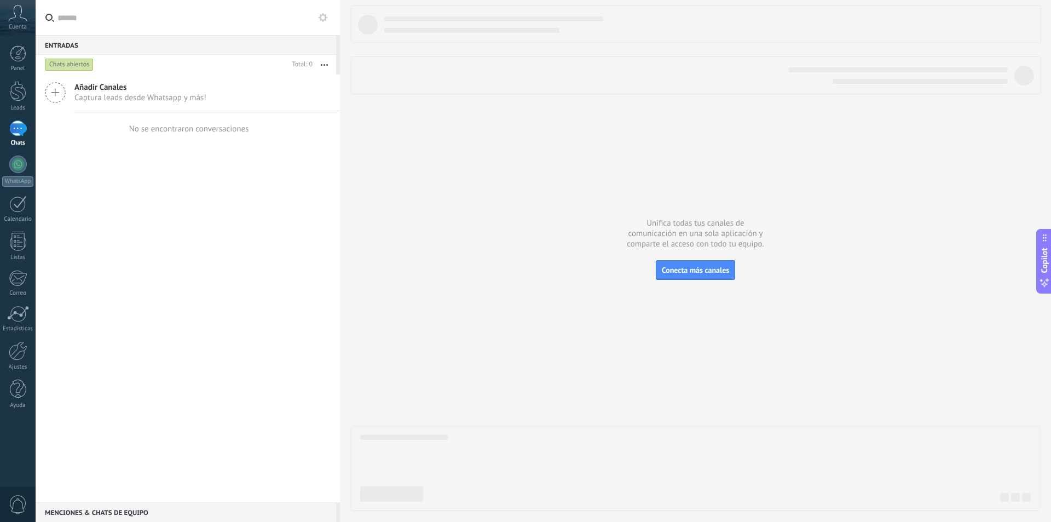
click at [55, 94] on use at bounding box center [55, 93] width 20 height 20
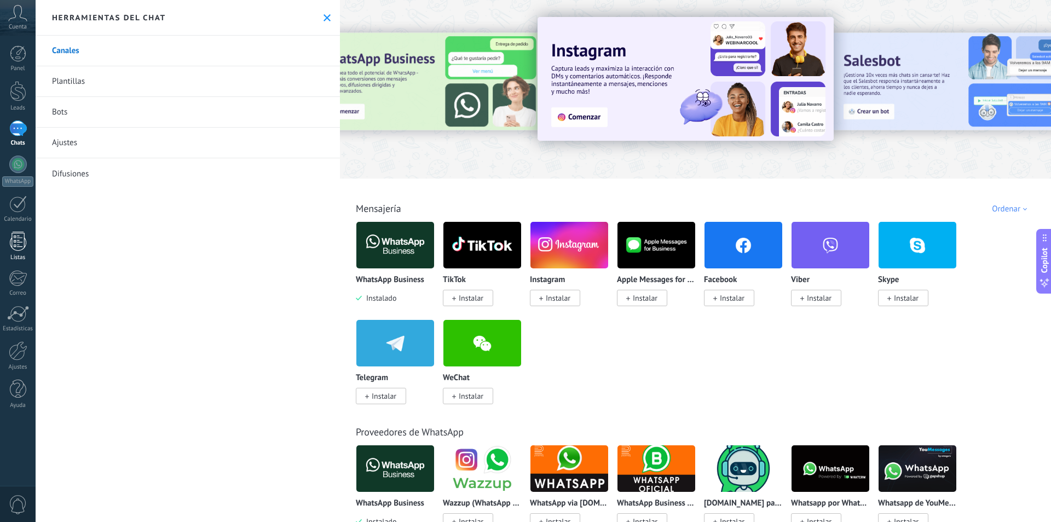
click at [20, 239] on div at bounding box center [18, 241] width 16 height 19
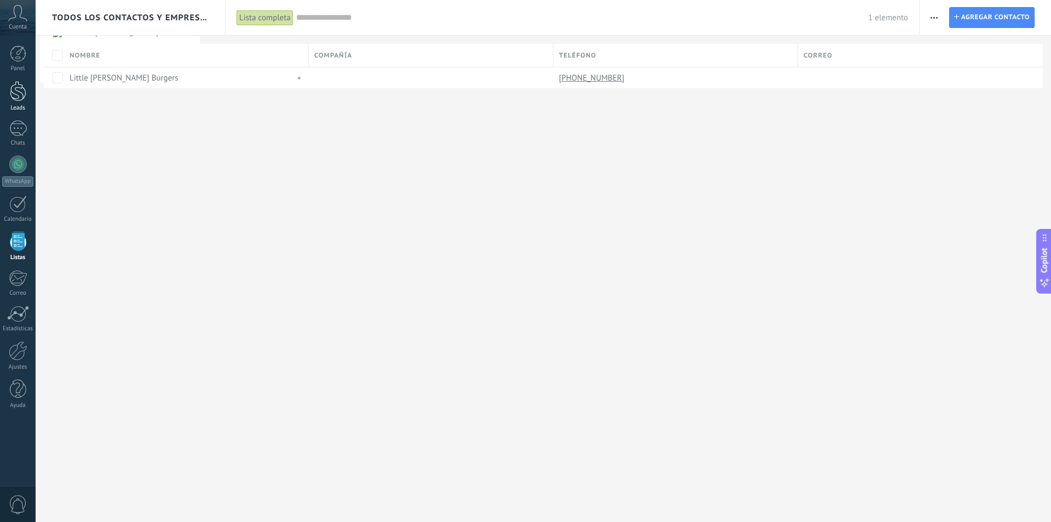
click at [20, 106] on div "Leads" at bounding box center [18, 108] width 32 height 7
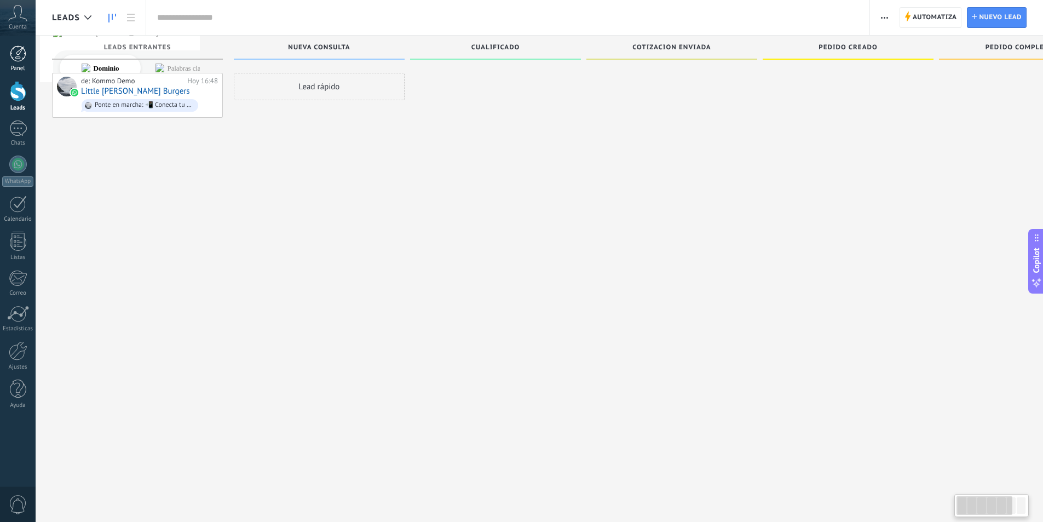
click at [20, 65] on div "Panel" at bounding box center [18, 68] width 32 height 7
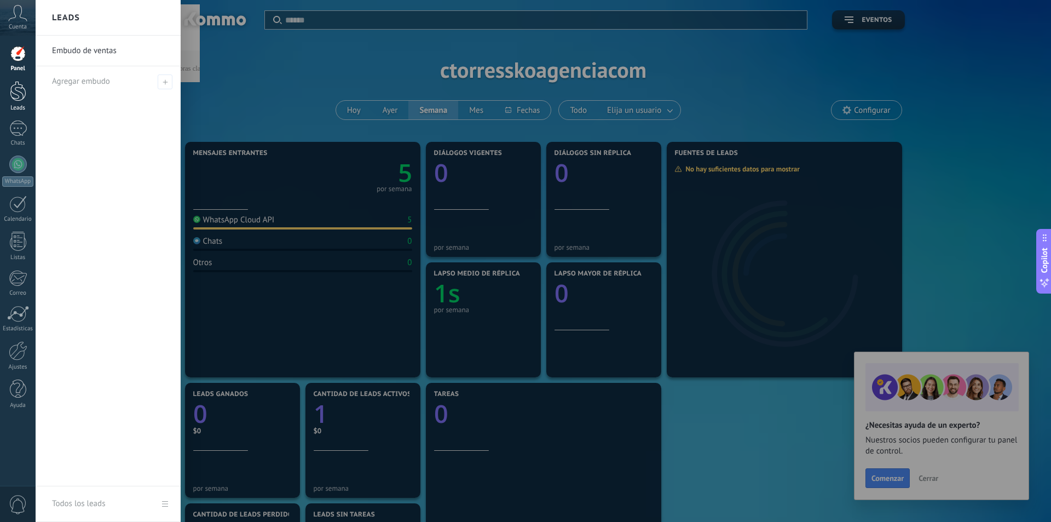
click at [18, 89] on div at bounding box center [18, 91] width 16 height 20
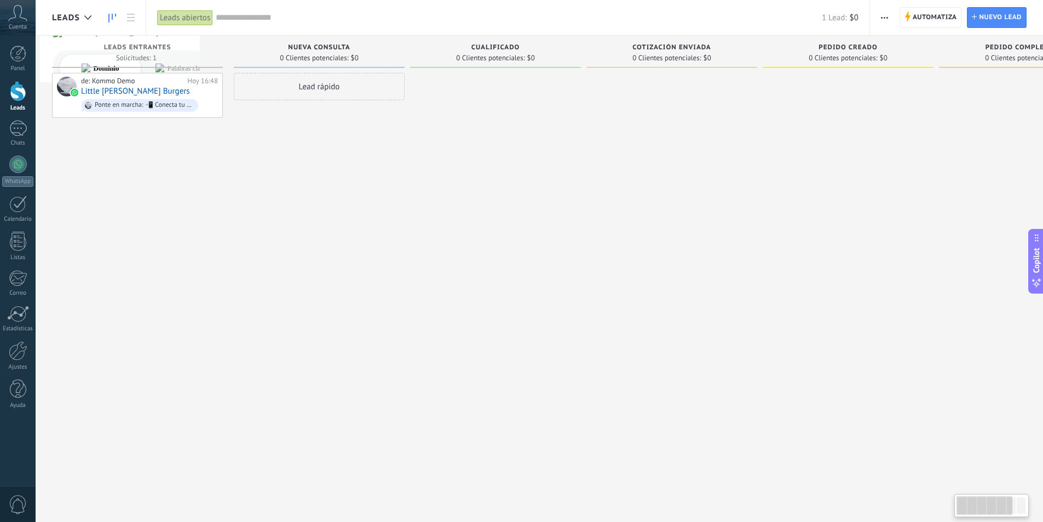
click at [214, 200] on div "de: Kommo Demo Hoy 16:48 Little Charly Burgers Ponte en marcha: 📲 Conecta tu nú…" at bounding box center [137, 262] width 171 height 379
click at [327, 50] on span "Nueva consulta" at bounding box center [319, 48] width 62 height 8
click at [332, 50] on span "Nueva consulta" at bounding box center [319, 48] width 62 height 8
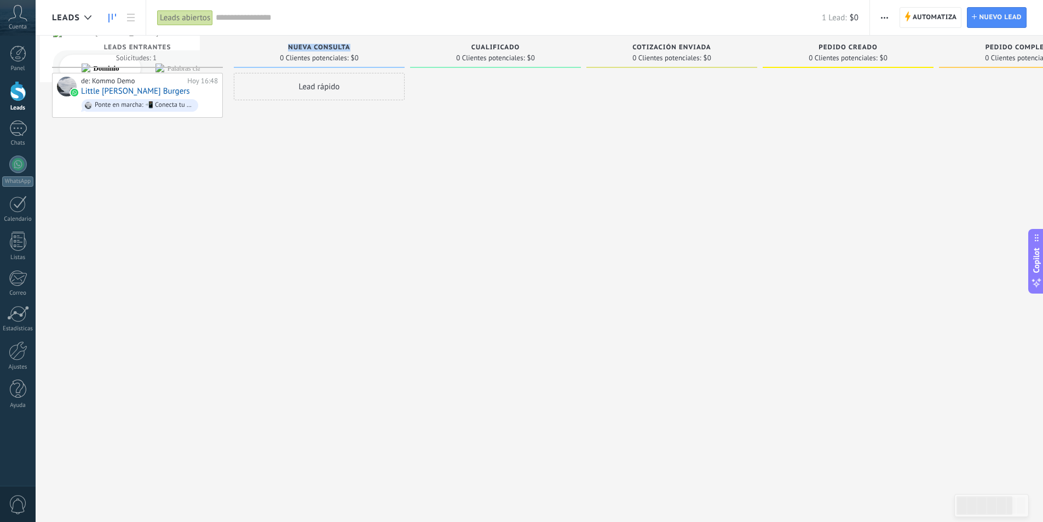
type input "*"
click at [339, 223] on body ".abccls-1,.abccls-2{fill-rule:evenodd}.abccls-2{fill:#fff} .abfcls-1{fill:none}…" at bounding box center [521, 261] width 1043 height 522
click at [170, 54] on div "Solicitudes: 1 0 0 0 1 0 0 0 1" at bounding box center [137, 57] width 160 height 9
click at [164, 42] on div "Leads Entrantes Solicitudes: 1 0 0 0 1 0 0 0 1" at bounding box center [137, 52] width 171 height 32
click at [293, 52] on div "Nueva consulta" at bounding box center [319, 48] width 160 height 9
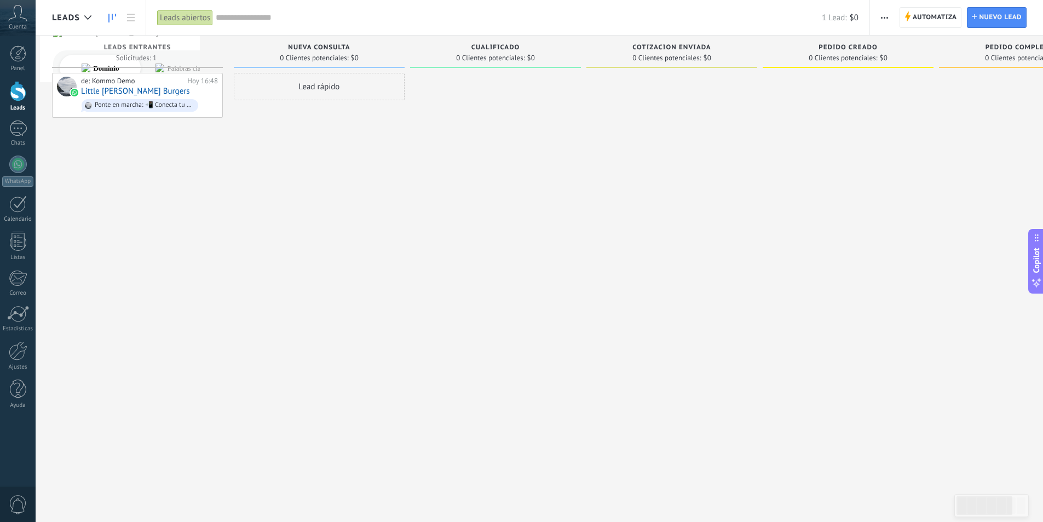
click at [316, 44] on span "Nueva consulta" at bounding box center [319, 48] width 62 height 8
click at [519, 158] on div at bounding box center [495, 262] width 171 height 379
drag, startPoint x: 764, startPoint y: 164, endPoint x: 741, endPoint y: 211, distance: 52.4
click at [741, 211] on div "Leads Entrantes Solicitudes: 1 0 0 0 1 0 0 0 1 de: Kommo Demo Hoy 16:48 Little …" at bounding box center [677, 244] width 1250 height 416
click at [18, 124] on div at bounding box center [18, 128] width 18 height 16
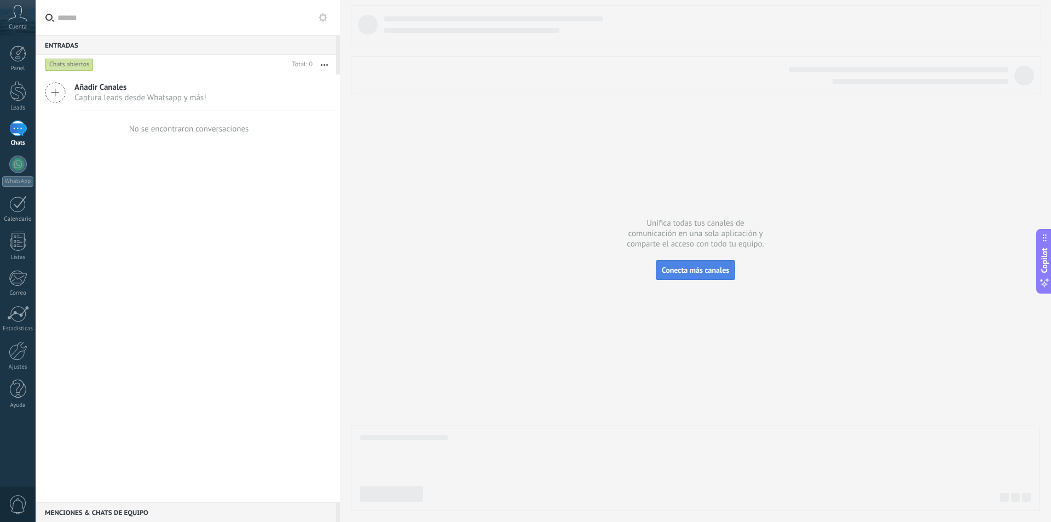
click at [667, 270] on span "Conecta más canales" at bounding box center [695, 270] width 67 height 10
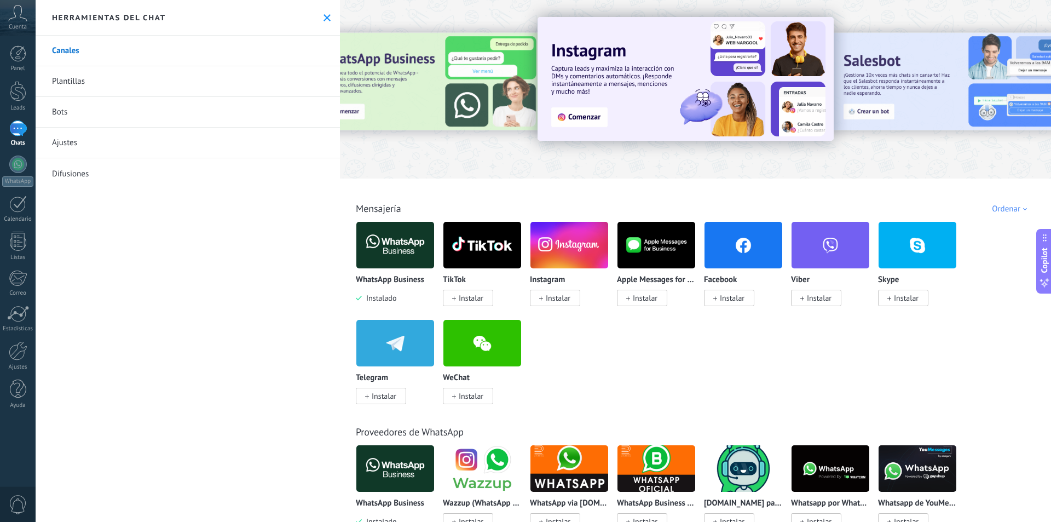
click at [98, 90] on link "Plantillas" at bounding box center [188, 81] width 304 height 31
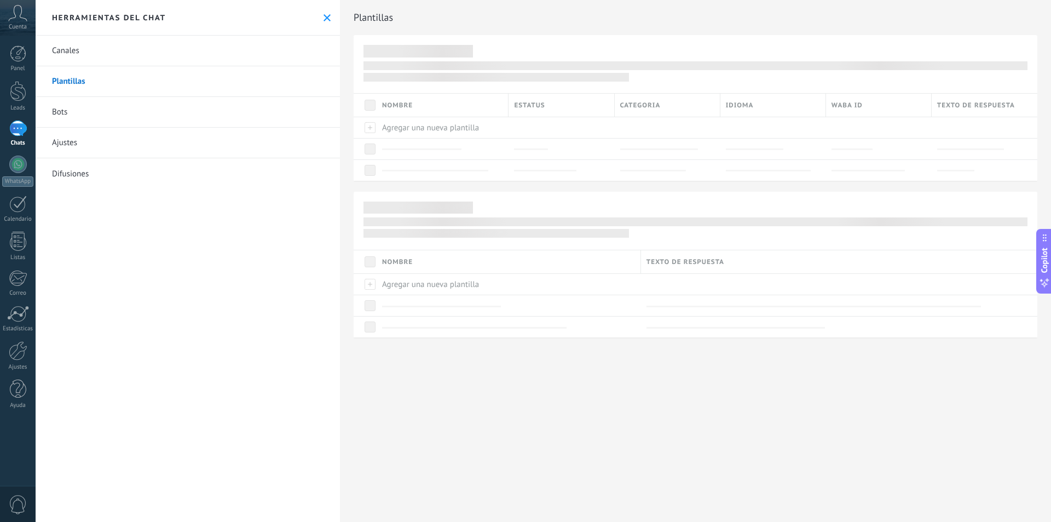
click at [94, 111] on link "Bots" at bounding box center [188, 112] width 304 height 31
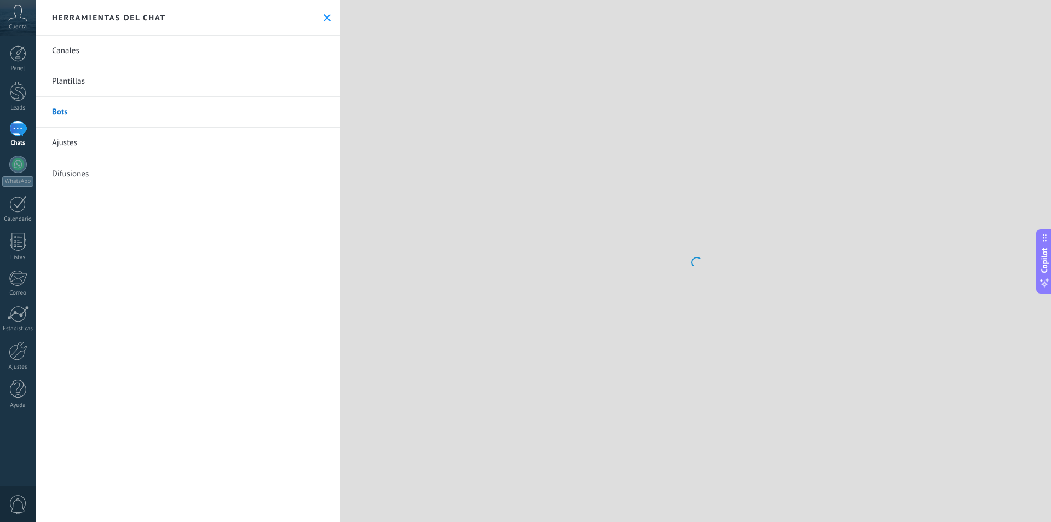
click at [95, 141] on link "Ajustes" at bounding box center [188, 143] width 304 height 31
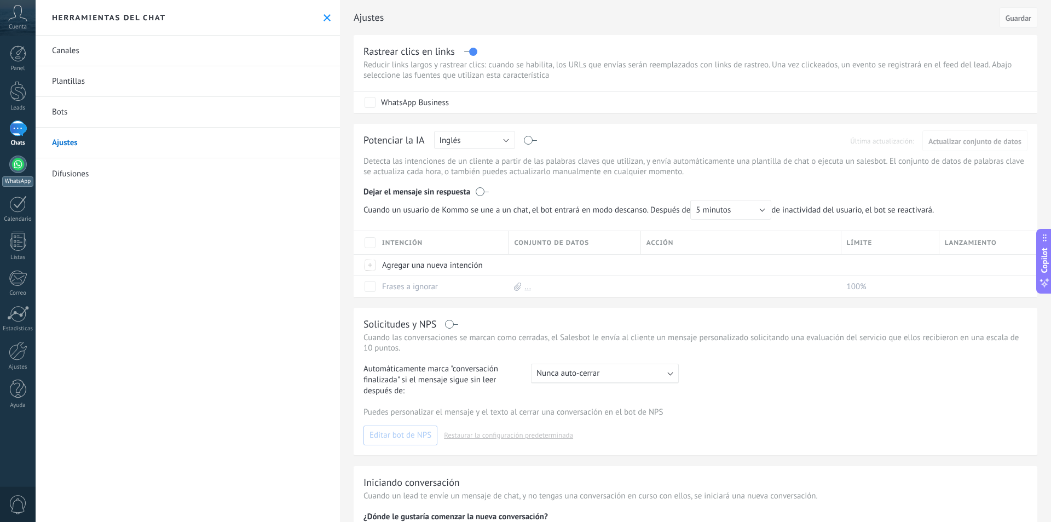
click at [19, 159] on div at bounding box center [18, 164] width 18 height 18
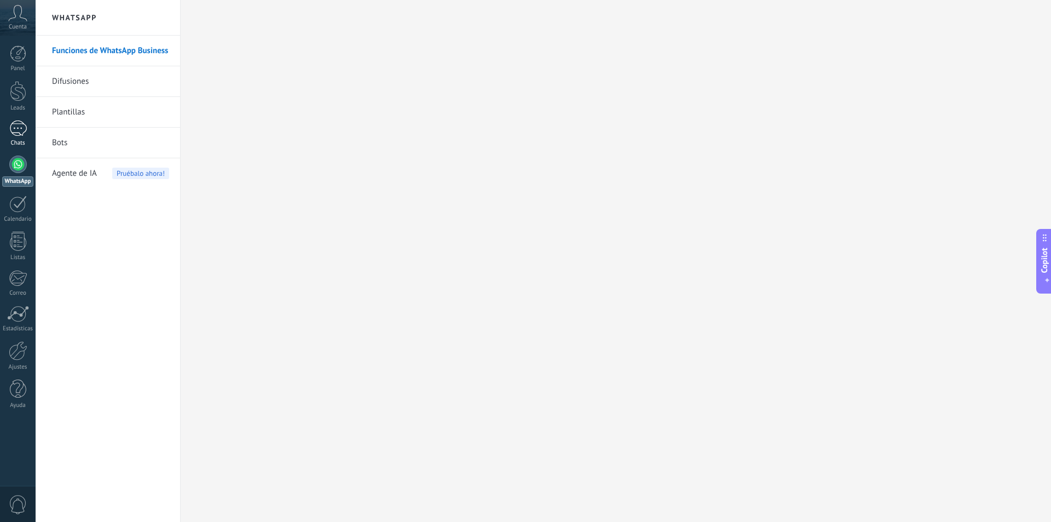
click at [15, 128] on div at bounding box center [18, 128] width 18 height 16
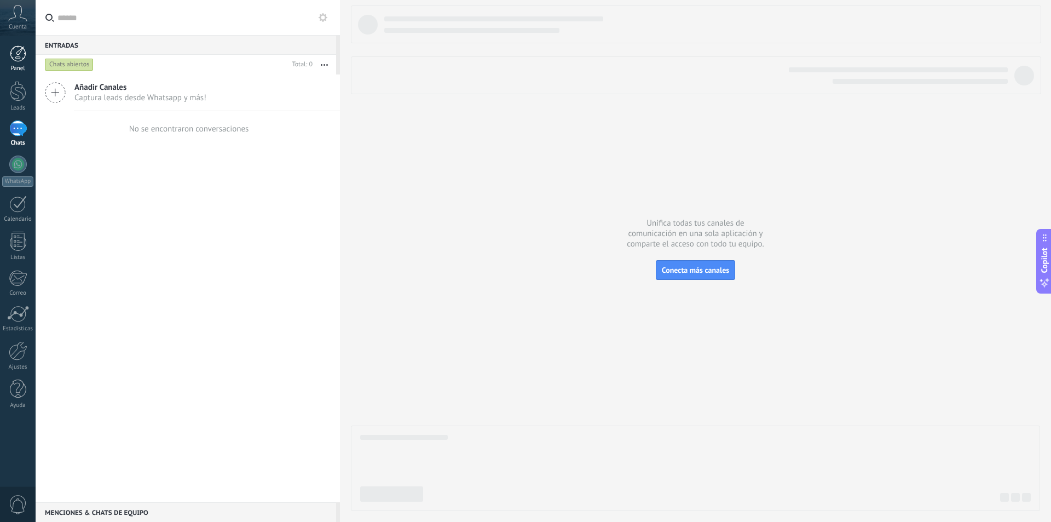
click at [22, 53] on div at bounding box center [18, 53] width 16 height 16
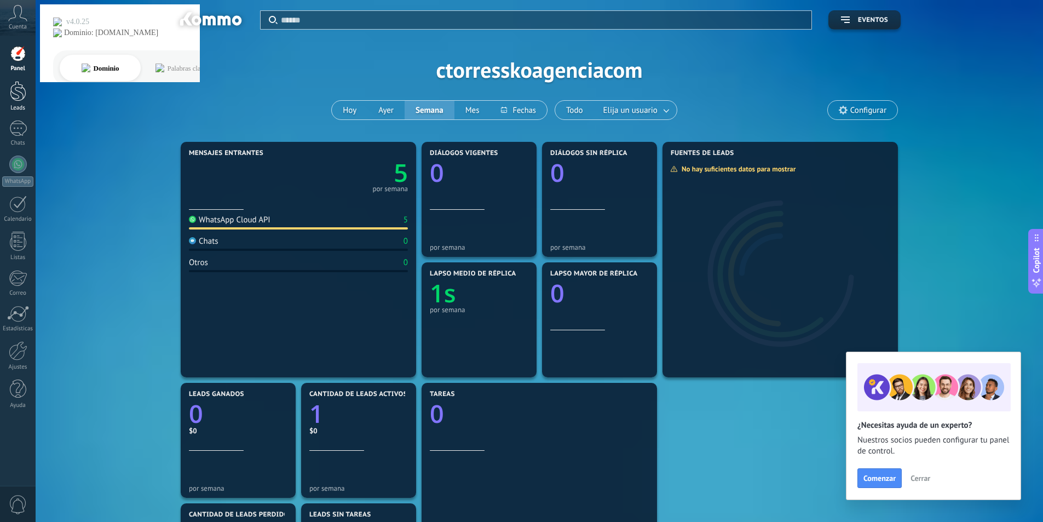
click at [19, 84] on div at bounding box center [18, 91] width 16 height 20
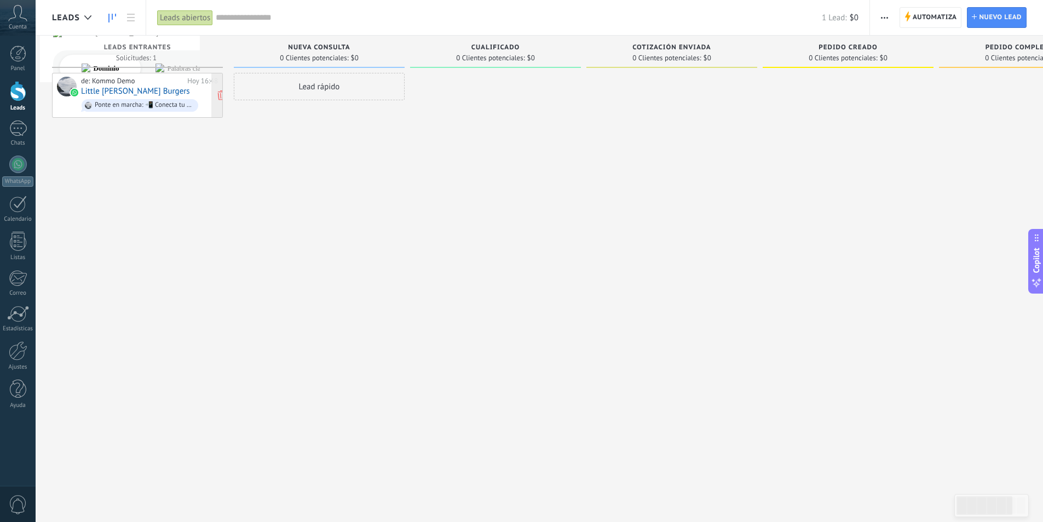
click at [115, 89] on link "Little [PERSON_NAME] Burgers" at bounding box center [135, 90] width 109 height 9
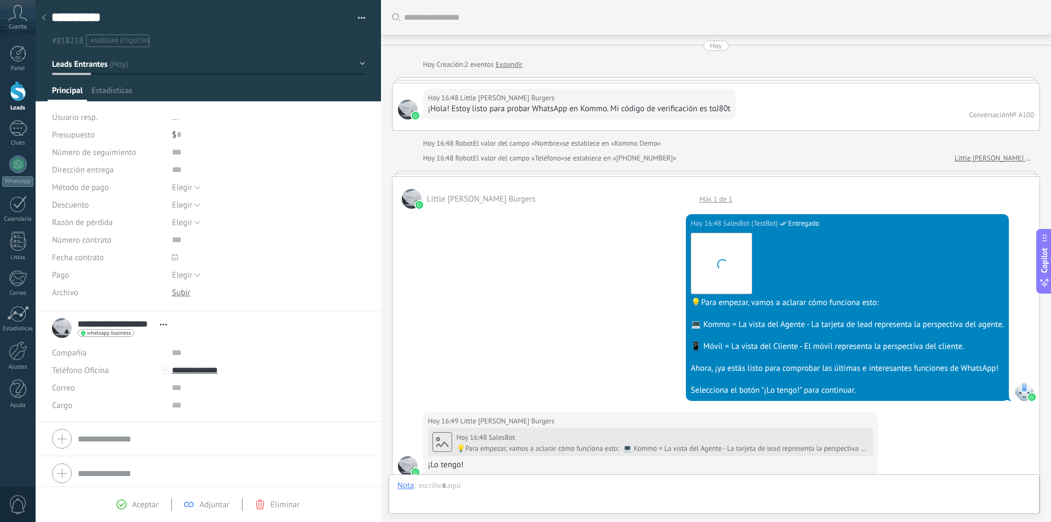
scroll to position [1021, 0]
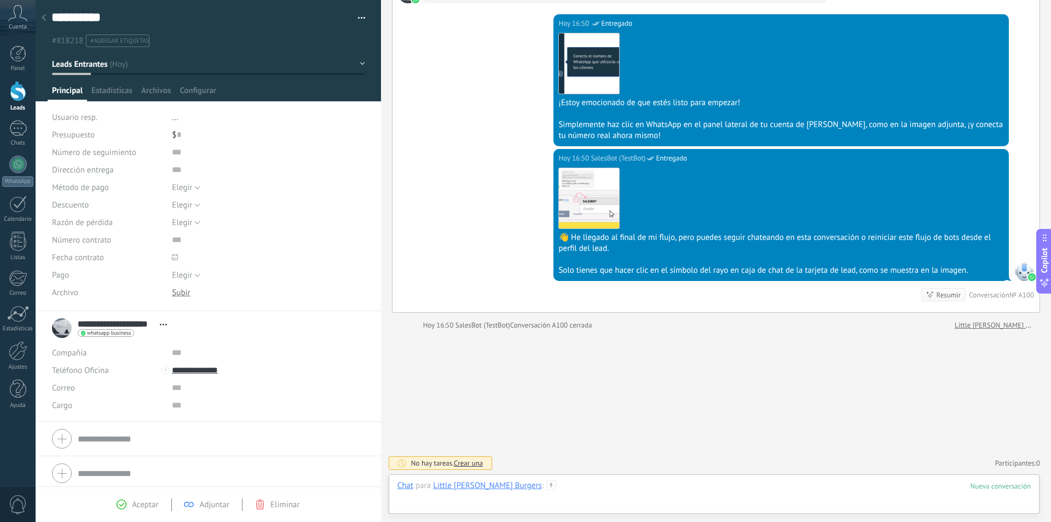
click at [650, 488] on div at bounding box center [713, 496] width 633 height 33
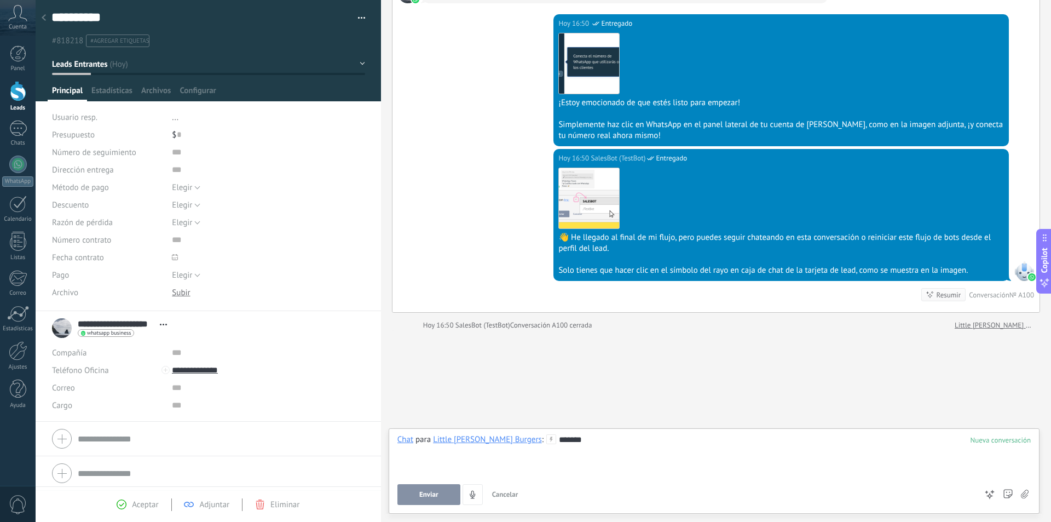
click at [447, 494] on button "Enviar" at bounding box center [428, 494] width 63 height 21
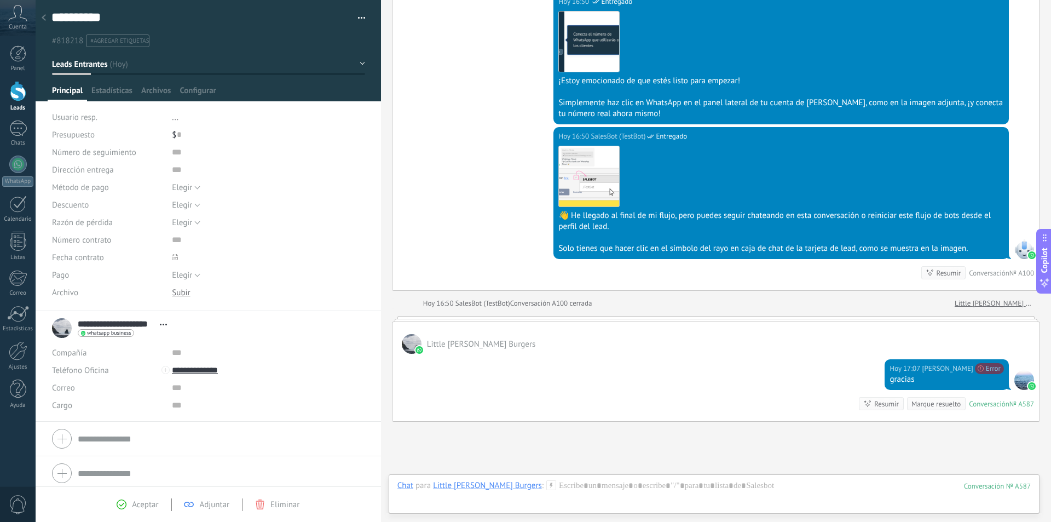
click at [47, 20] on div at bounding box center [43, 18] width 15 height 21
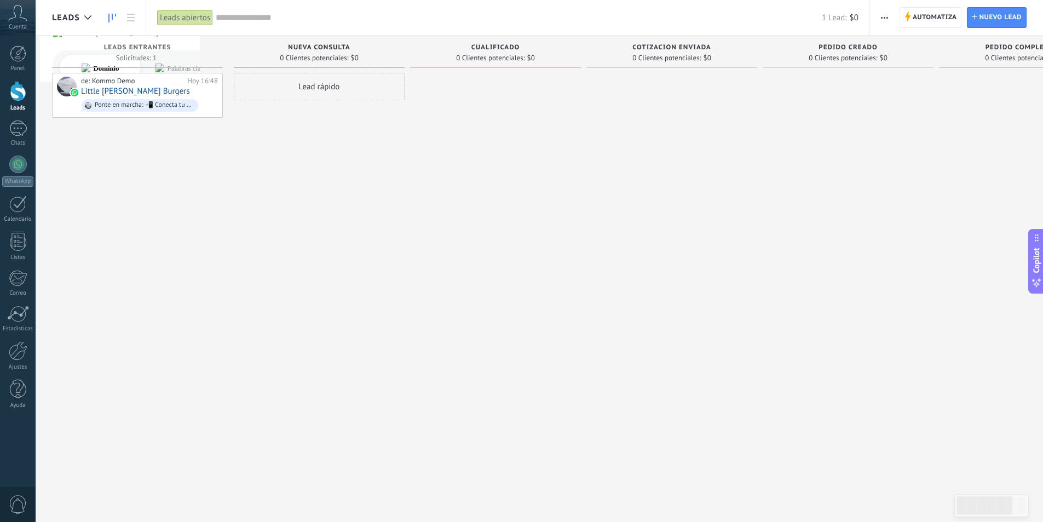
click at [27, 24] on div "Cuenta" at bounding box center [18, 18] width 36 height 36
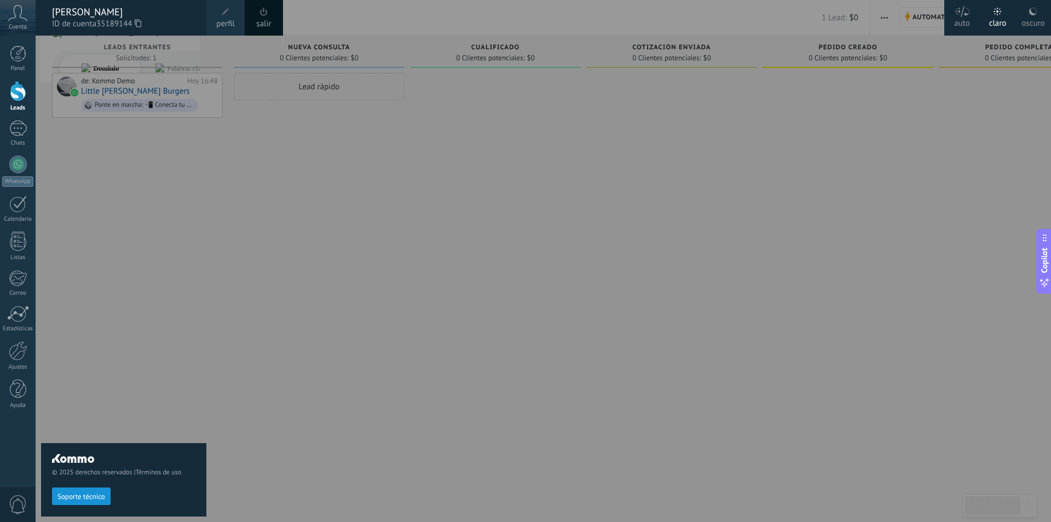
click at [1028, 10] on div "oscuro" at bounding box center [1032, 21] width 23 height 28
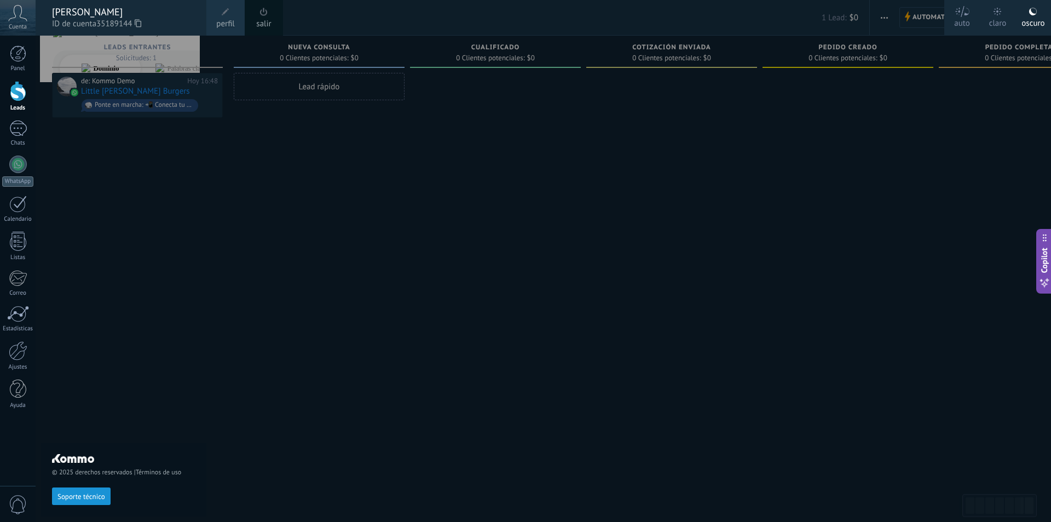
click at [404, 256] on div at bounding box center [561, 261] width 1051 height 522
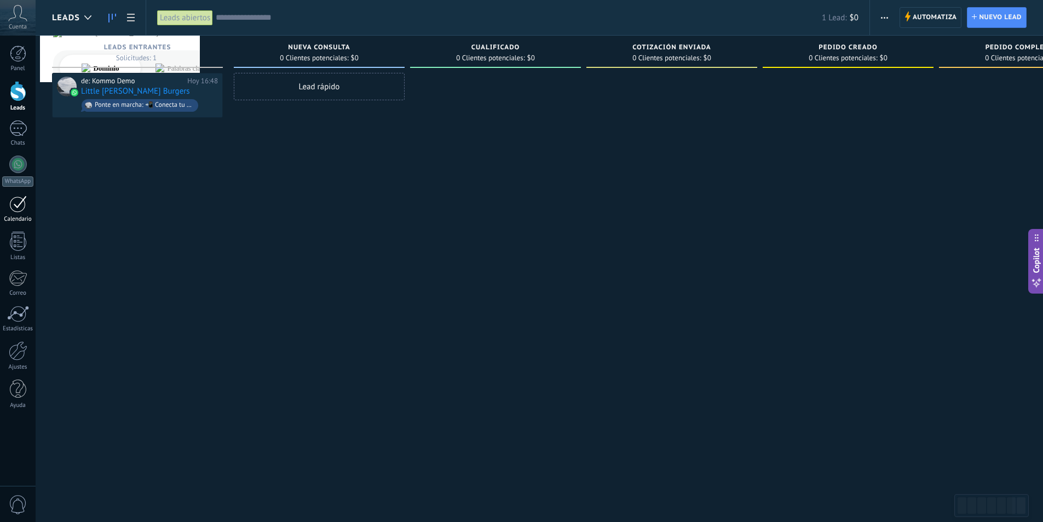
click at [28, 214] on link "Calendario" at bounding box center [18, 208] width 36 height 27
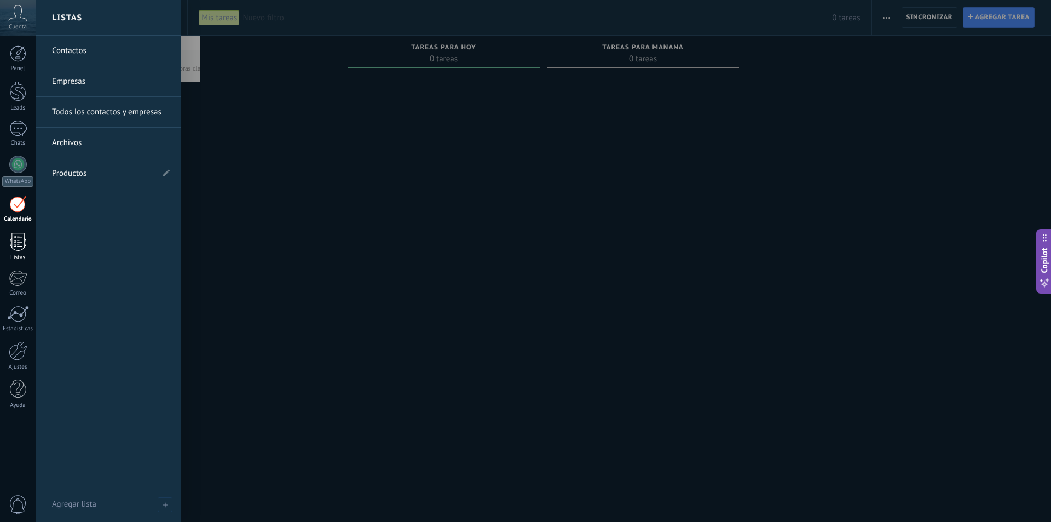
click at [21, 238] on div at bounding box center [18, 241] width 16 height 19
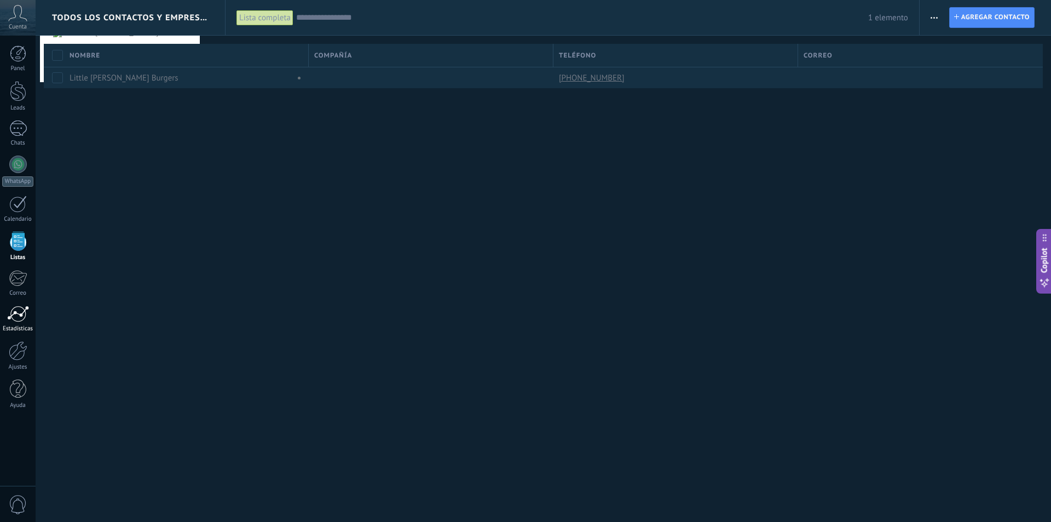
click at [22, 320] on div at bounding box center [18, 313] width 22 height 16
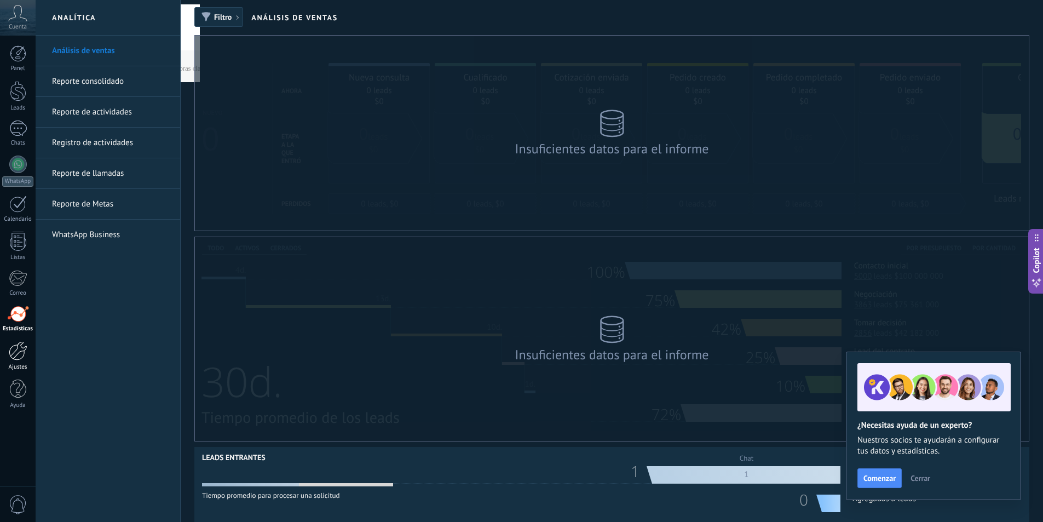
click at [20, 359] on div at bounding box center [18, 350] width 19 height 19
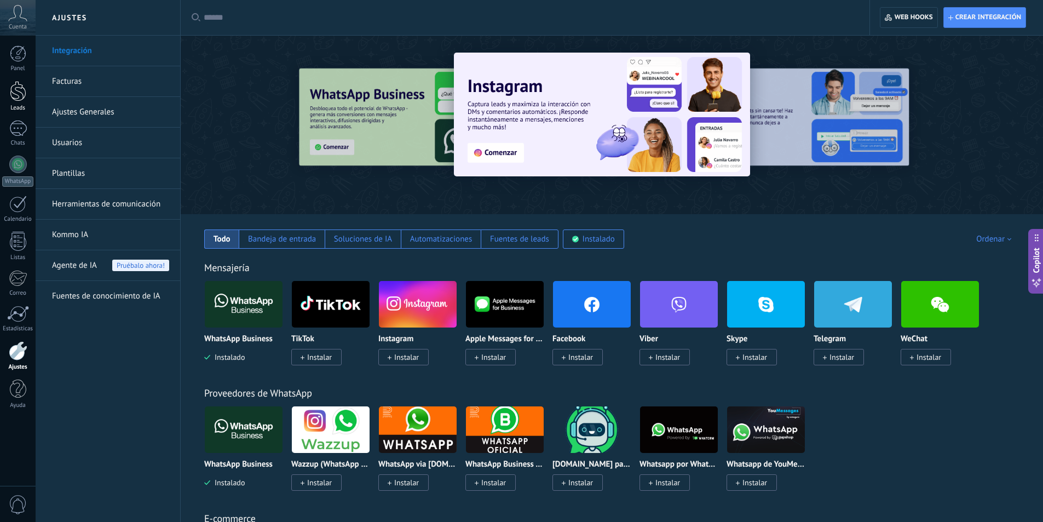
click at [14, 88] on div at bounding box center [18, 91] width 16 height 20
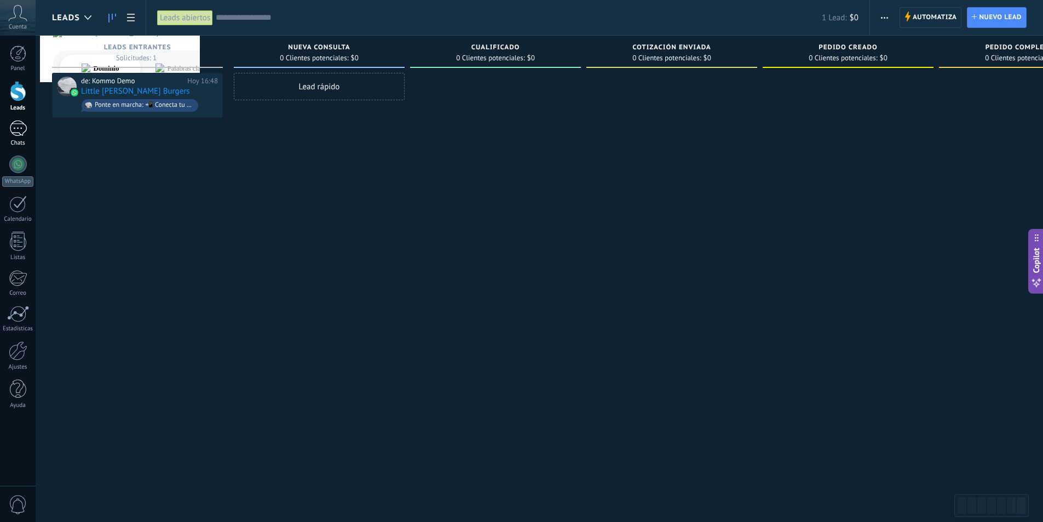
click at [22, 139] on link "Chats" at bounding box center [18, 133] width 36 height 26
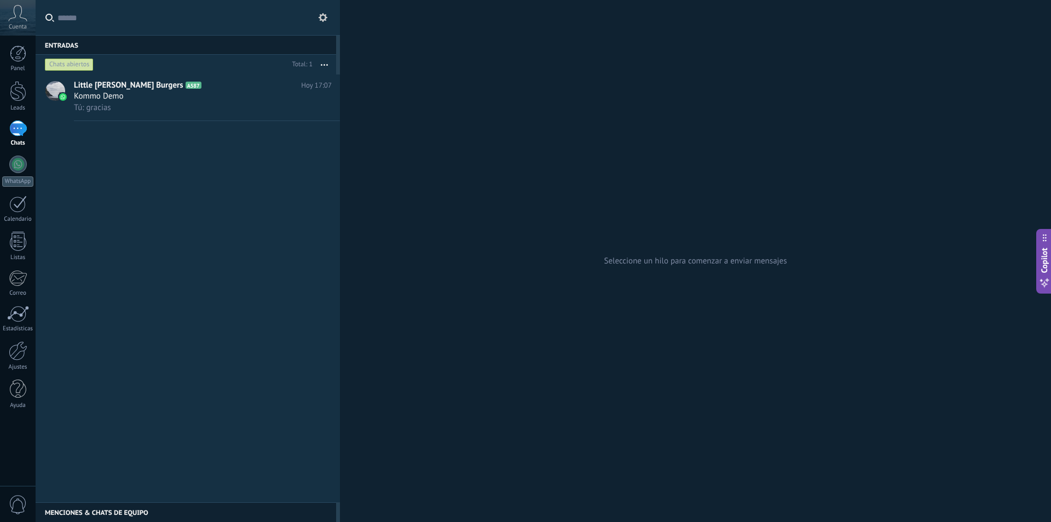
click at [16, 19] on icon at bounding box center [17, 13] width 19 height 16
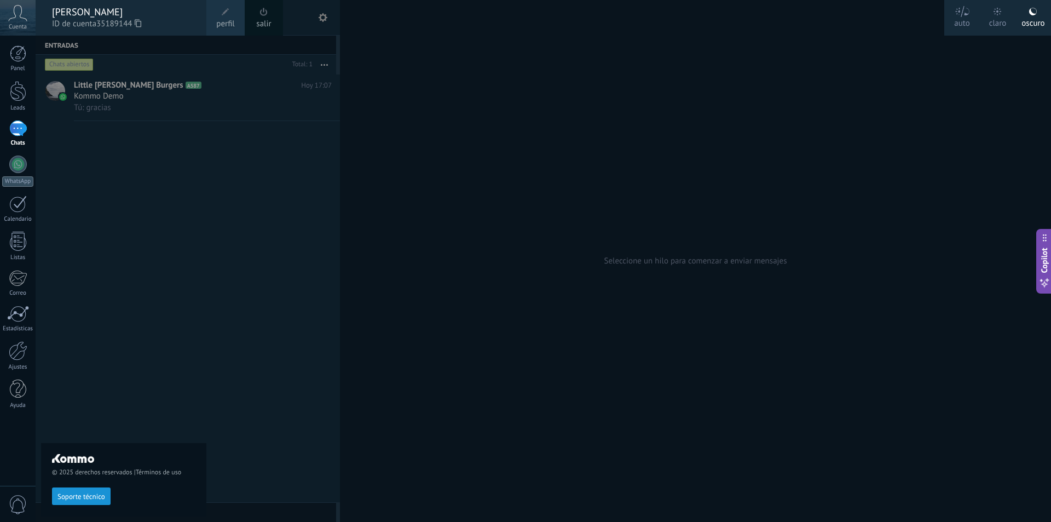
click at [1002, 27] on div "claro" at bounding box center [998, 21] width 18 height 28
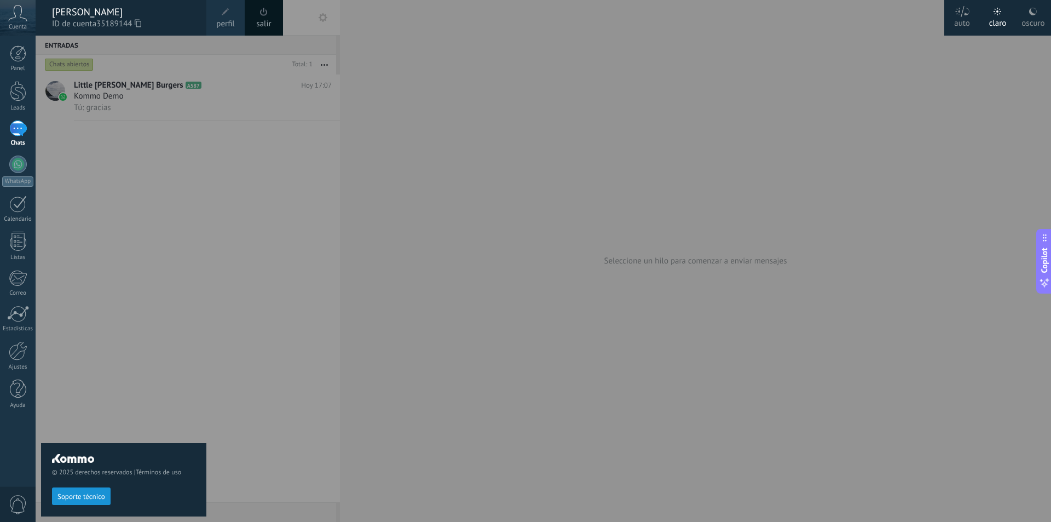
click at [226, 265] on div at bounding box center [561, 261] width 1051 height 522
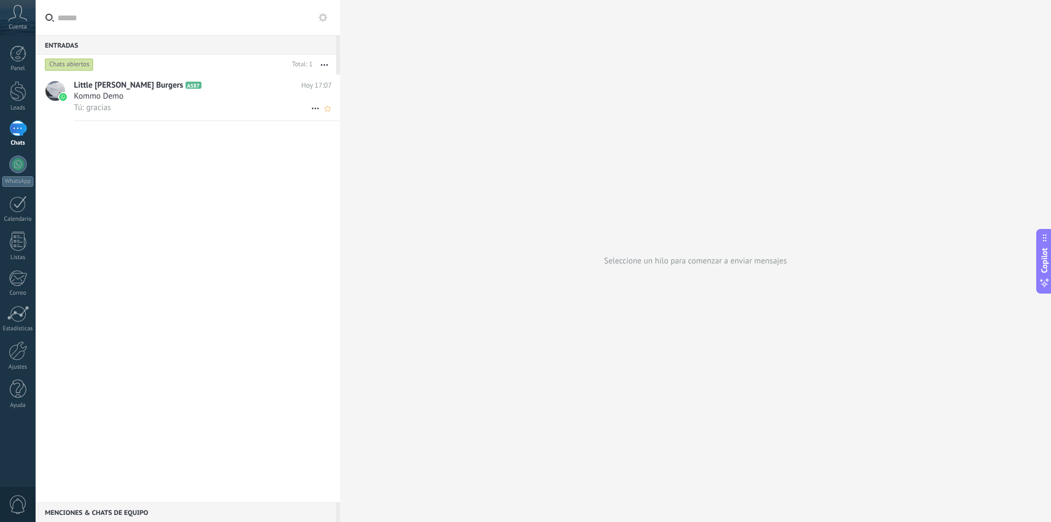
click at [194, 106] on div "Tú: gracias" at bounding box center [203, 107] width 258 height 11
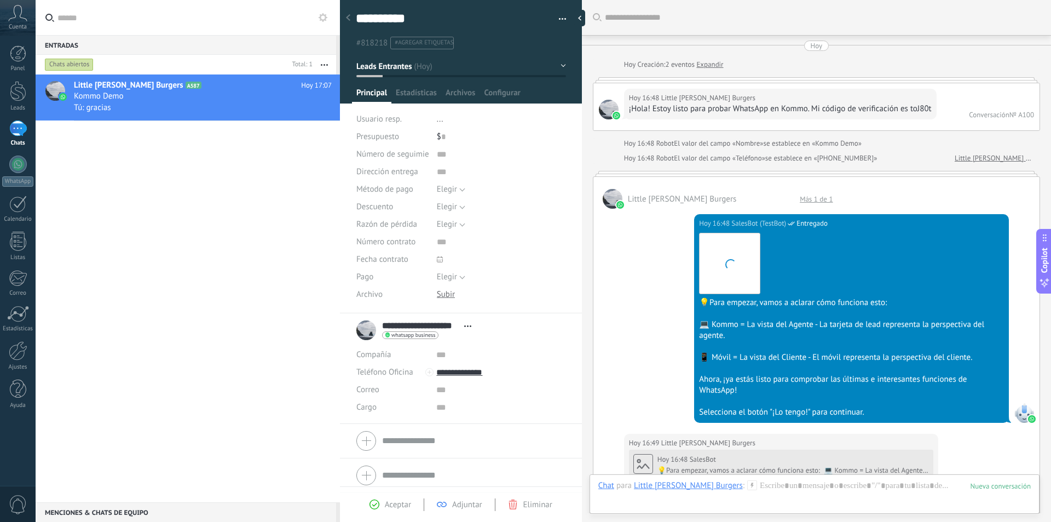
scroll to position [1210, 0]
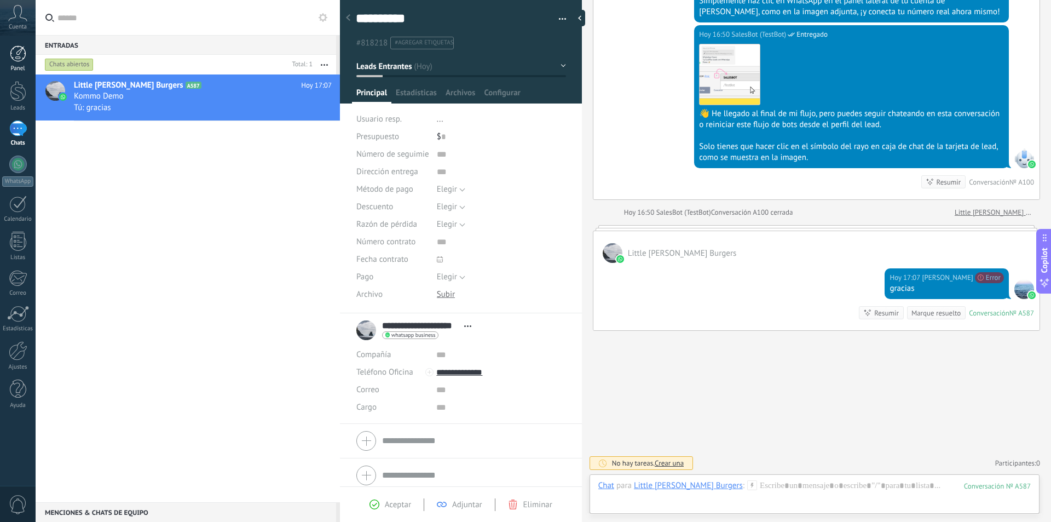
click at [19, 64] on link "Panel" at bounding box center [18, 58] width 36 height 27
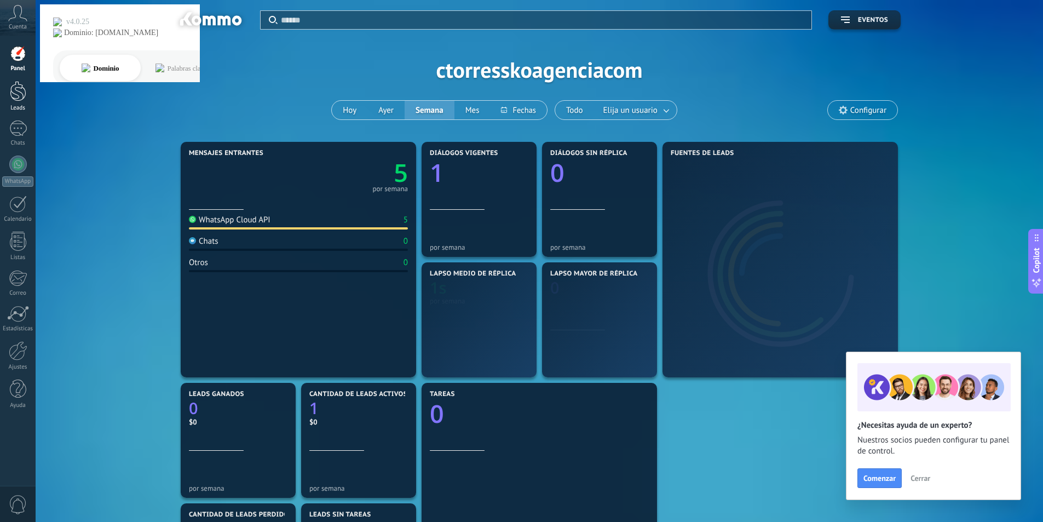
click at [14, 83] on div at bounding box center [18, 91] width 16 height 20
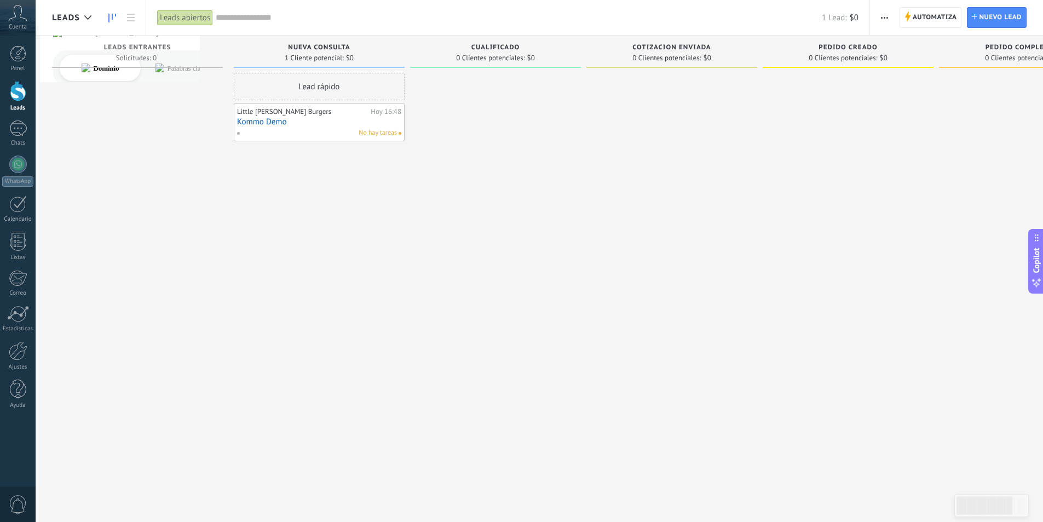
click at [330, 226] on div "Lead rápido Little Charly Burgers Hoy 16:48 Kommo Demo No hay tareas" at bounding box center [319, 262] width 171 height 379
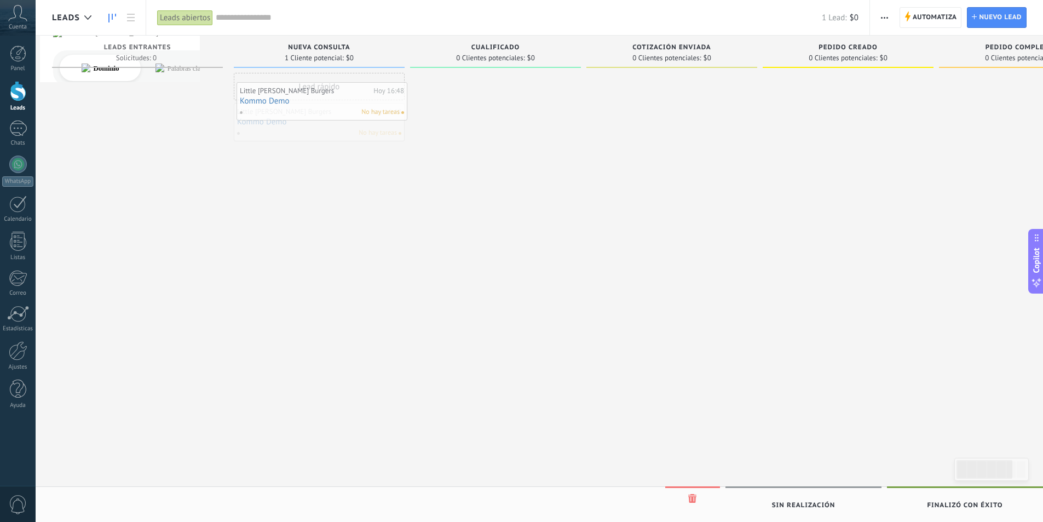
drag, startPoint x: 318, startPoint y: 127, endPoint x: 321, endPoint y: 106, distance: 21.0
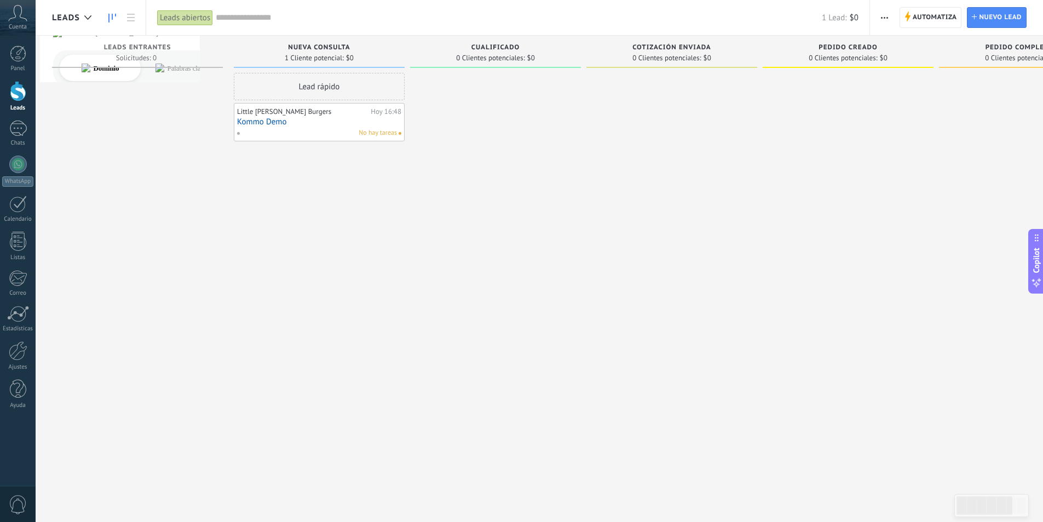
click at [299, 122] on link "Kommo Demo" at bounding box center [319, 121] width 164 height 9
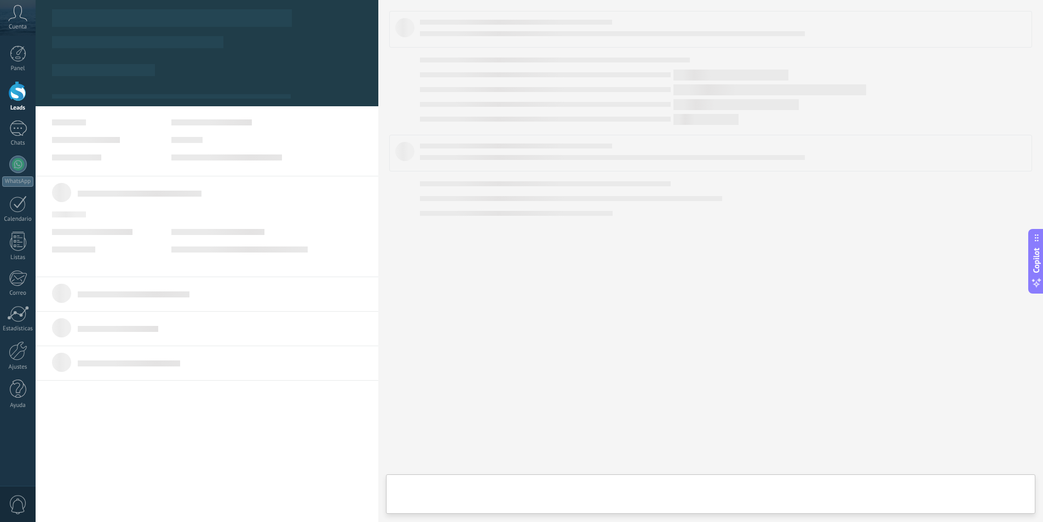
type textarea "**********"
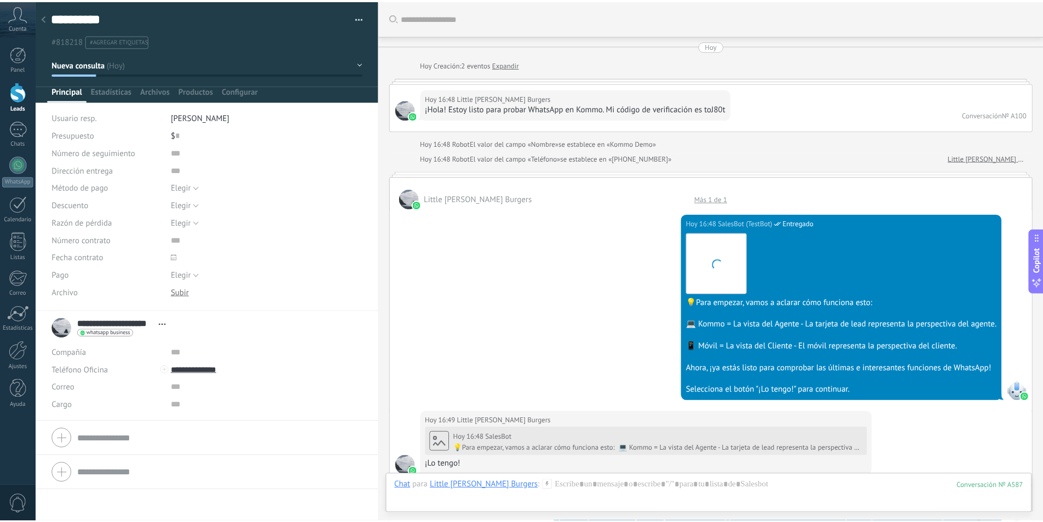
scroll to position [1167, 0]
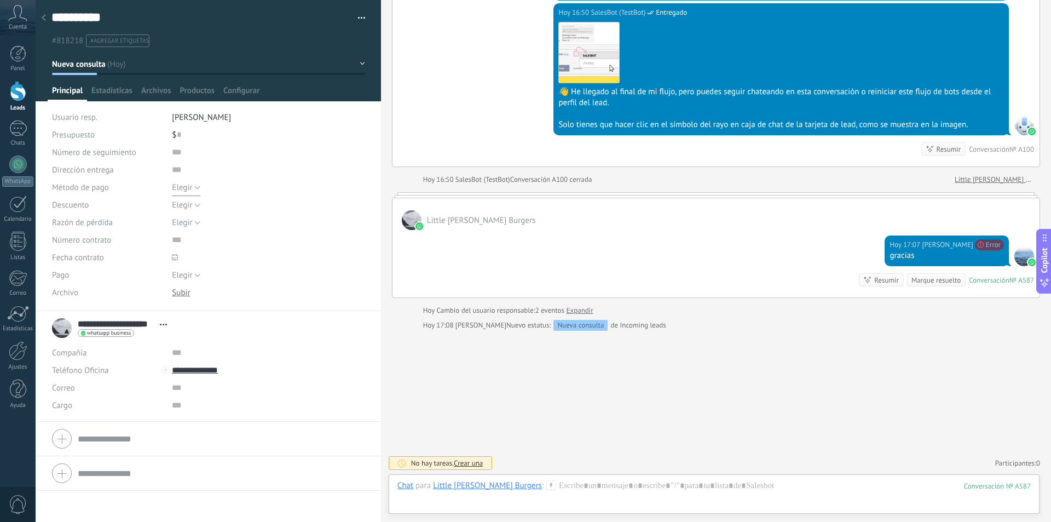
click at [192, 189] on button "Elegir" at bounding box center [186, 187] width 28 height 18
click at [192, 189] on span "Elegir" at bounding box center [257, 187] width 195 height 10
click at [45, 20] on use at bounding box center [44, 17] width 4 height 7
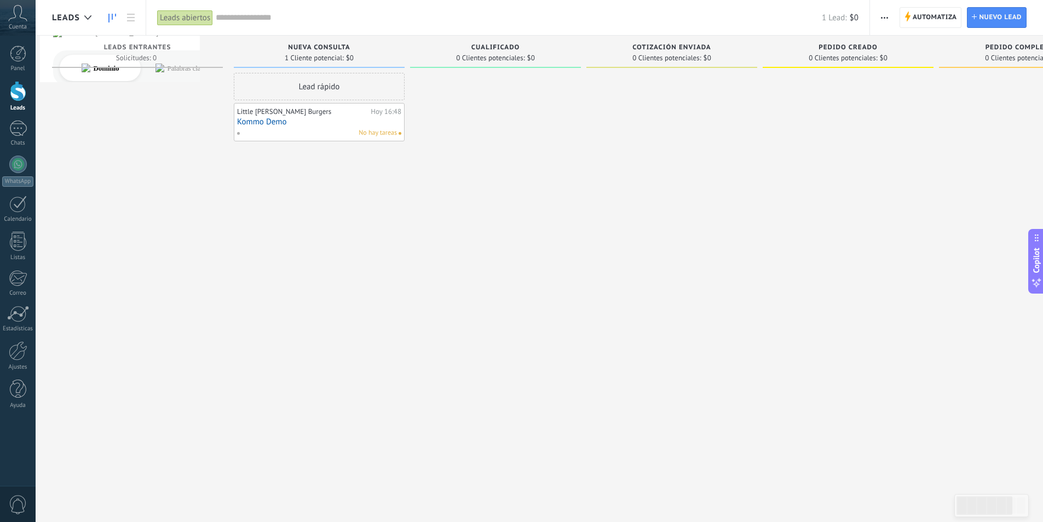
click at [215, 238] on div at bounding box center [137, 262] width 171 height 379
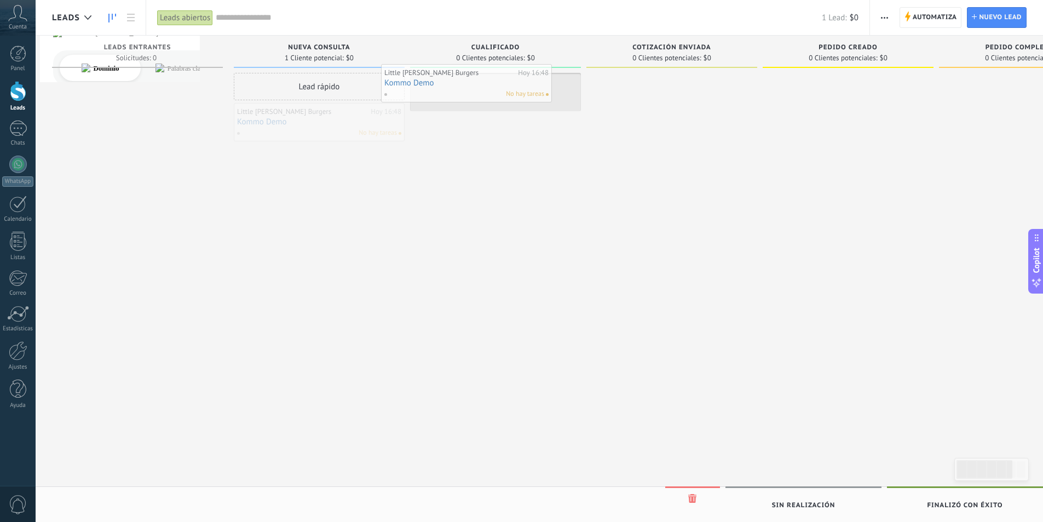
drag, startPoint x: 312, startPoint y: 128, endPoint x: 459, endPoint y: 89, distance: 152.3
drag, startPoint x: 486, startPoint y: 100, endPoint x: 617, endPoint y: 110, distance: 131.8
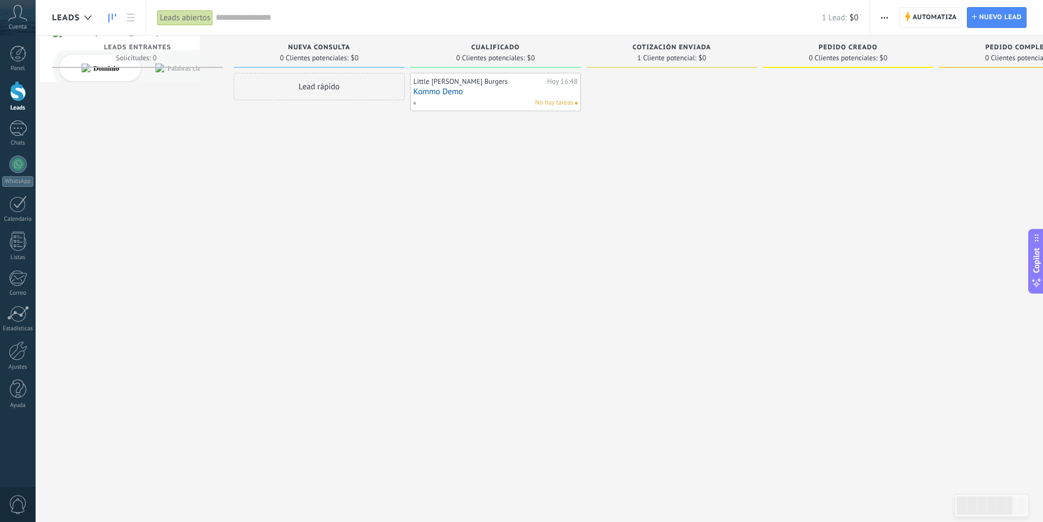
click at [458, 222] on div "Little Charly Burgers Hoy 16:48 Kommo Demo No hay tareas" at bounding box center [495, 262] width 171 height 379
click at [138, 48] on span "Leads Entrantes" at bounding box center [137, 48] width 67 height 8
click at [163, 69] on ul "0 0 0 1" at bounding box center [135, 74] width 94 height 16
click at [175, 76] on span "1" at bounding box center [175, 74] width 4 height 7
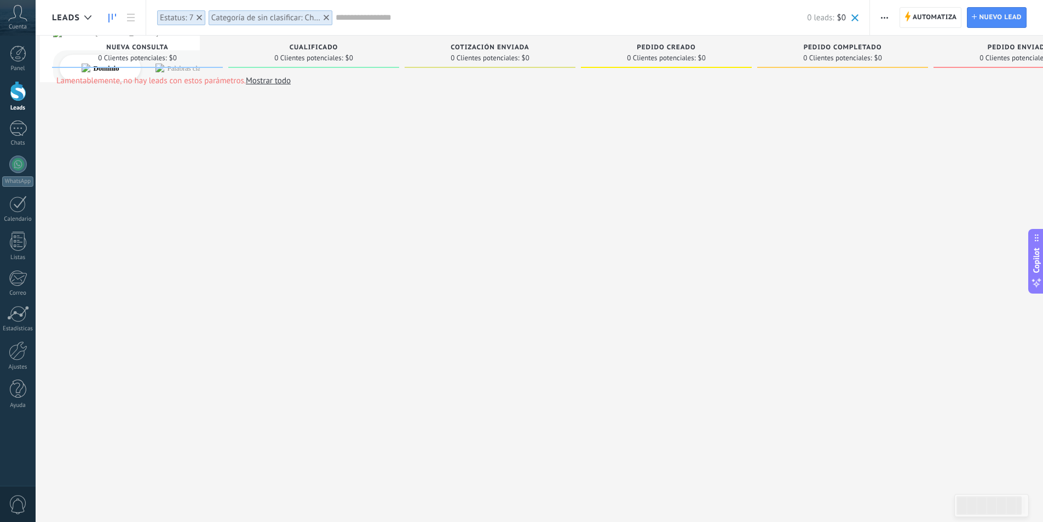
click at [259, 76] on link "Mostrar todo" at bounding box center [268, 81] width 45 height 10
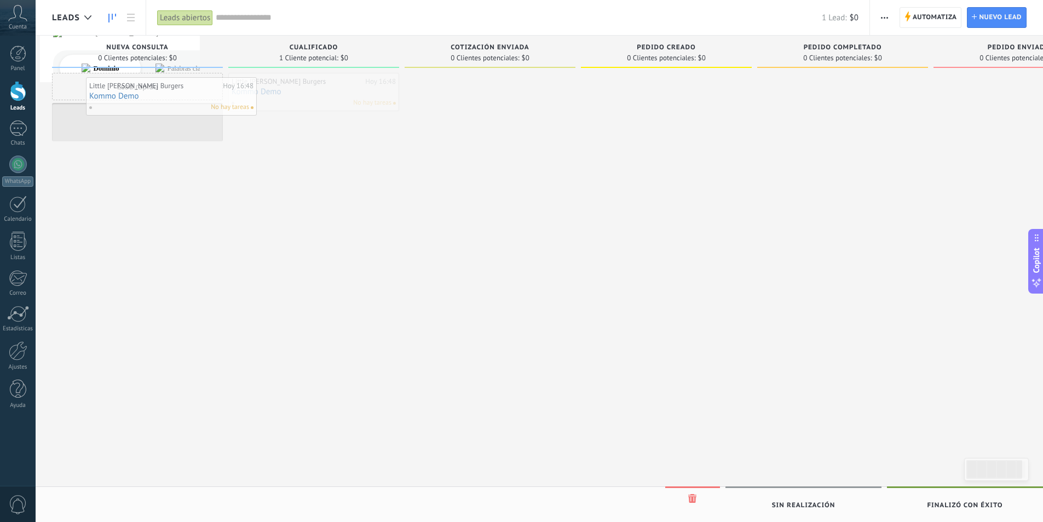
drag, startPoint x: 308, startPoint y: 107, endPoint x: 165, endPoint y: 112, distance: 142.9
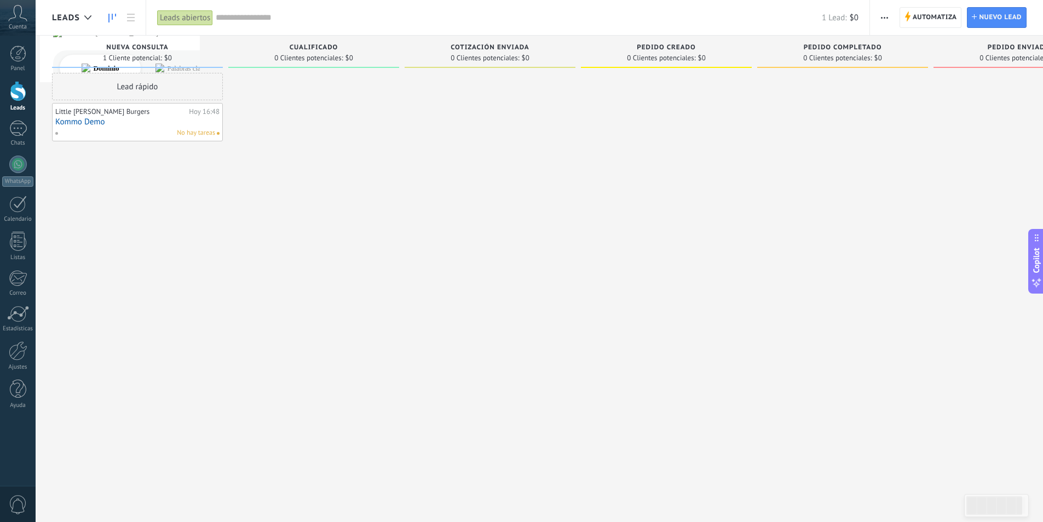
click at [160, 95] on div "Lead rápido" at bounding box center [137, 86] width 171 height 27
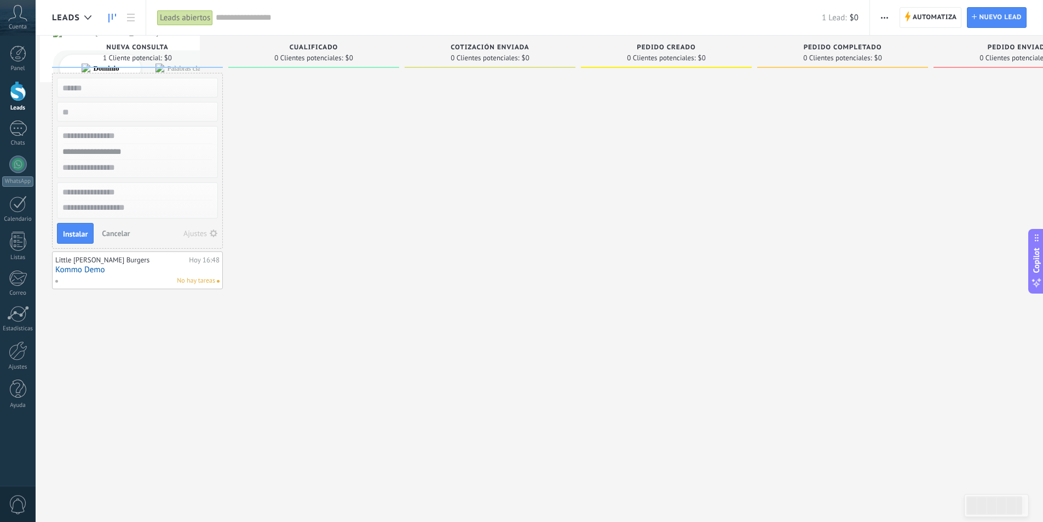
click at [111, 229] on span "Cancelar" at bounding box center [116, 233] width 28 height 10
